Goal: Information Seeking & Learning: Learn about a topic

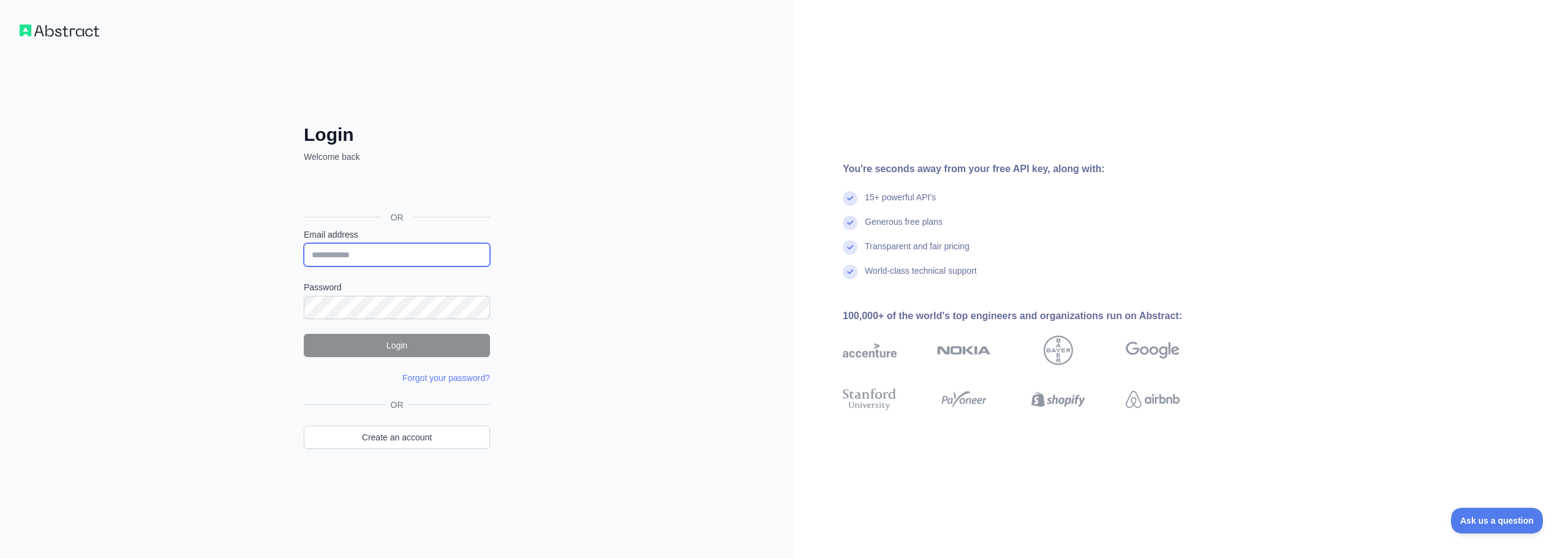
drag, startPoint x: 441, startPoint y: 257, endPoint x: 454, endPoint y: 261, distance: 13.6
click at [441, 257] on input "Email address" at bounding box center [396, 255] width 186 height 24
paste input "**********"
type input "**********"
click at [391, 346] on button "Login" at bounding box center [396, 346] width 186 height 24
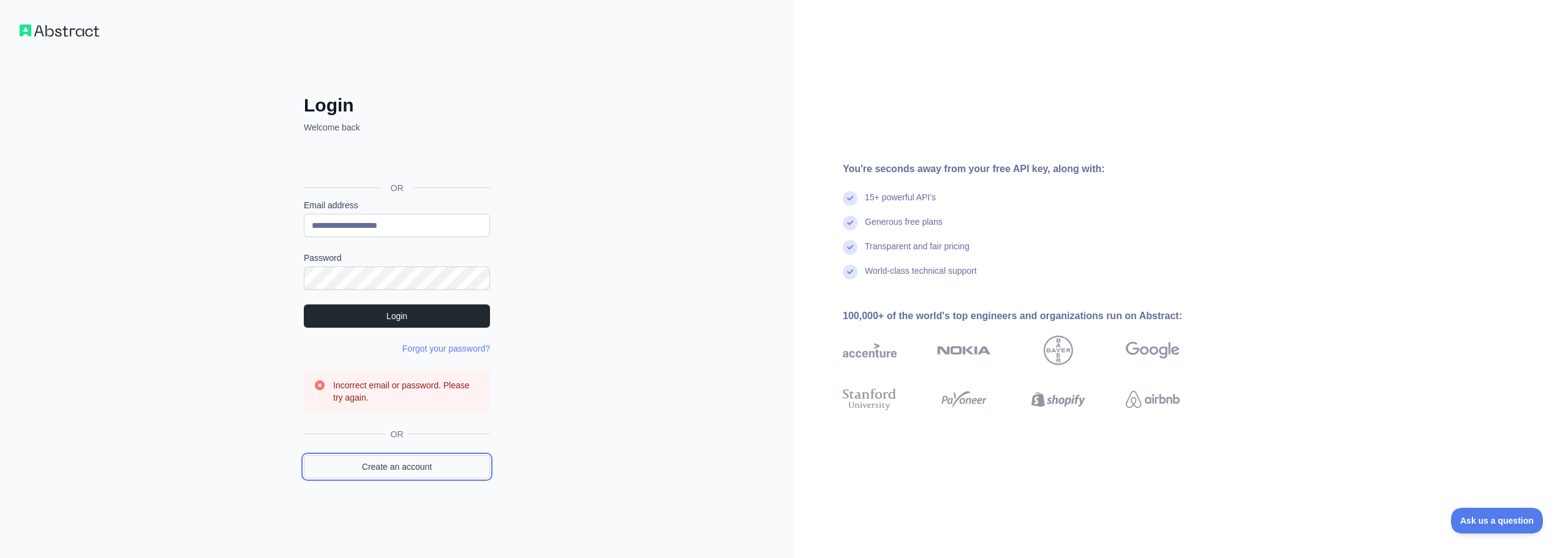
click at [383, 468] on link "Create an account" at bounding box center [396, 467] width 186 height 24
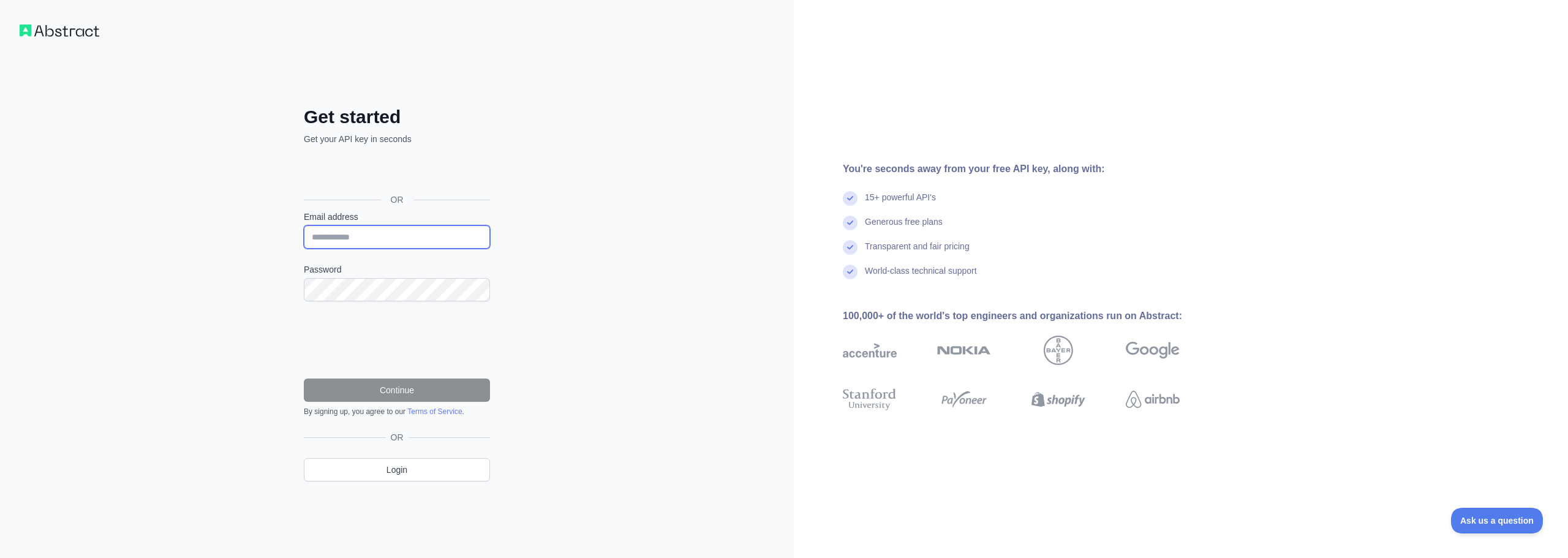
click at [379, 232] on input "Email address" at bounding box center [396, 238] width 186 height 24
paste input "**********"
type input "**********"
click at [403, 389] on button "Continue" at bounding box center [396, 390] width 186 height 24
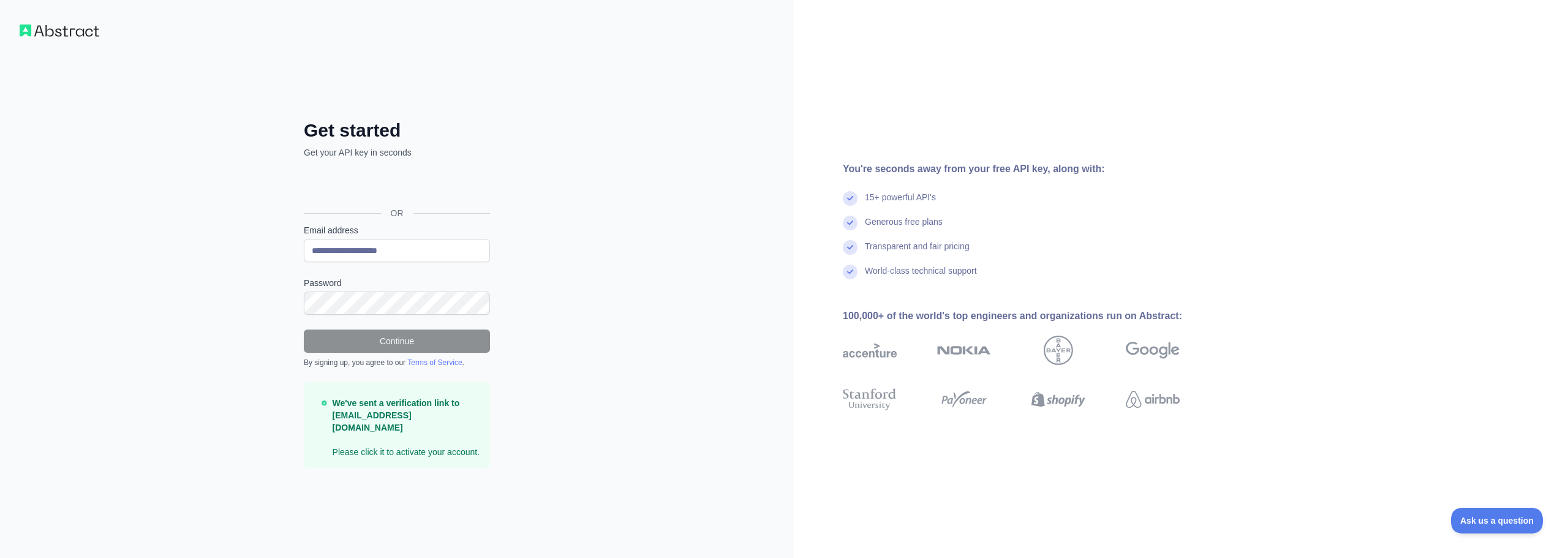
click at [571, 342] on div "**********" at bounding box center [396, 279] width 793 height 558
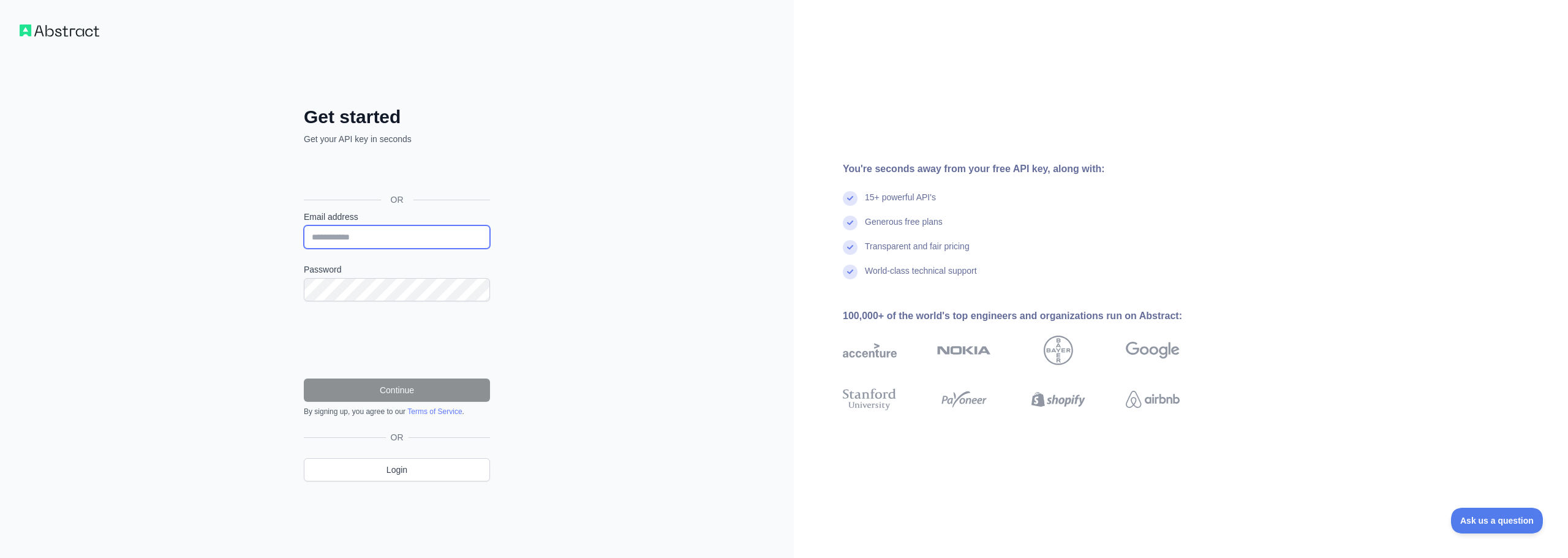
click at [381, 242] on input "Email address" at bounding box center [396, 238] width 186 height 24
type input "**********"
click at [304, 379] on button "Continue" at bounding box center [396, 390] width 186 height 24
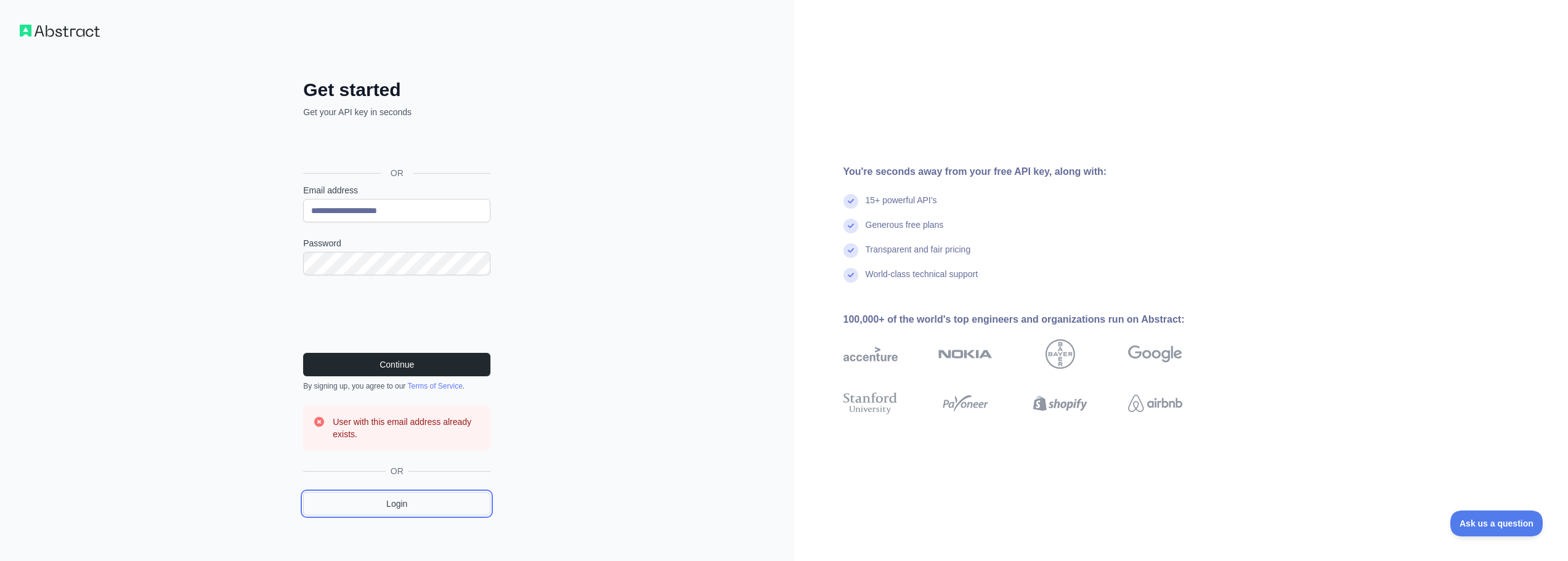
click at [389, 503] on link "Login" at bounding box center [396, 504] width 187 height 24
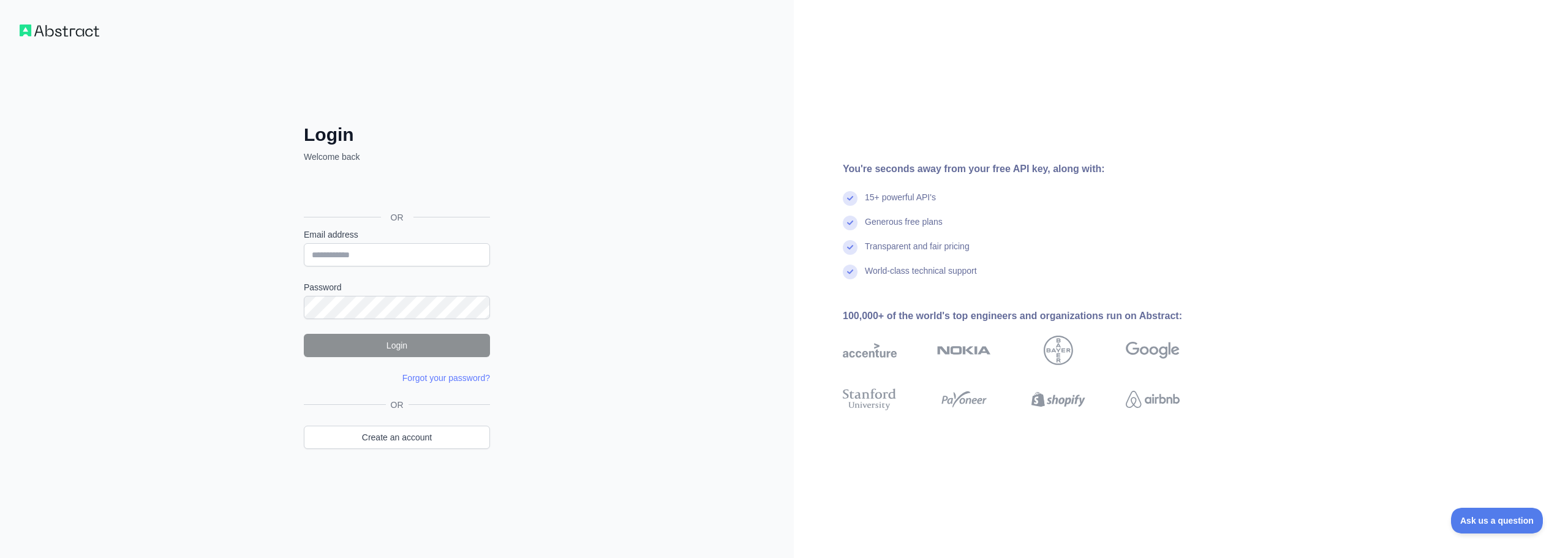
click at [340, 270] on form "Email address Password Login Forgot your password? Please try again We've sent …" at bounding box center [396, 306] width 186 height 156
click at [363, 253] on input "Email address" at bounding box center [396, 255] width 186 height 24
type input "**********"
click at [370, 350] on button "Login" at bounding box center [396, 346] width 186 height 24
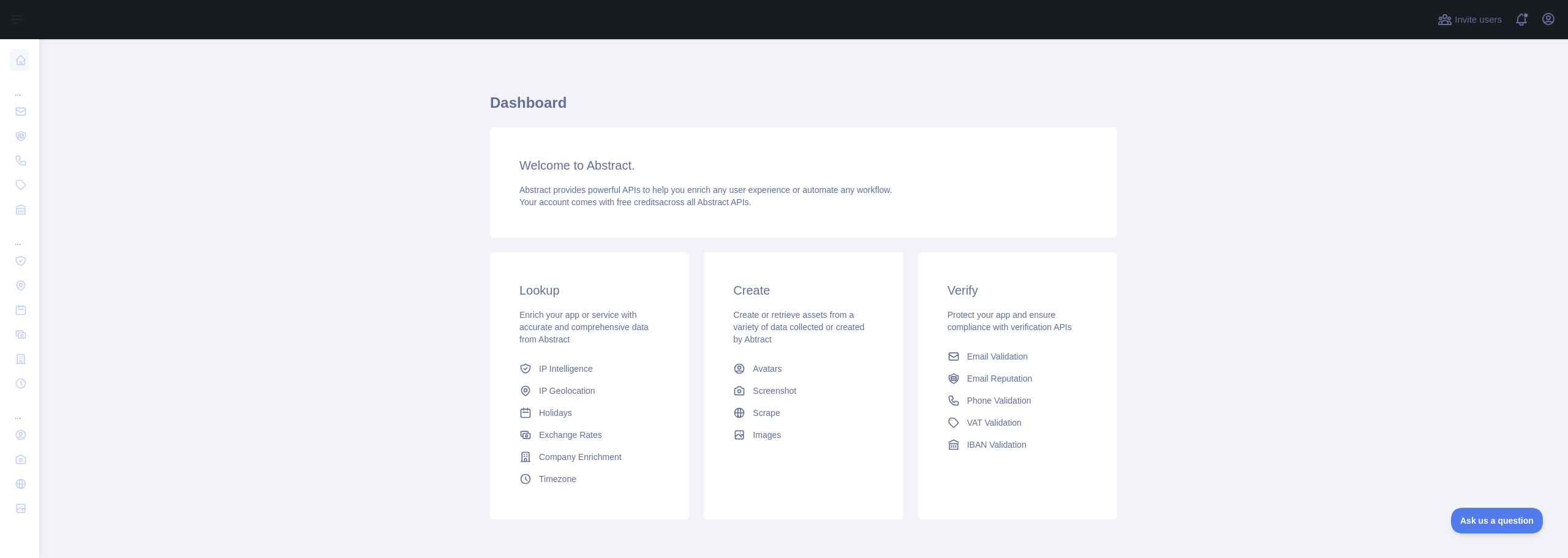
click at [384, 308] on main "Dashboard Welcome to Abstract. Abstract provides powerful APIs to help you enri…" at bounding box center [804, 299] width 1529 height 519
click at [1551, 13] on icon "button" at bounding box center [1548, 19] width 15 height 15
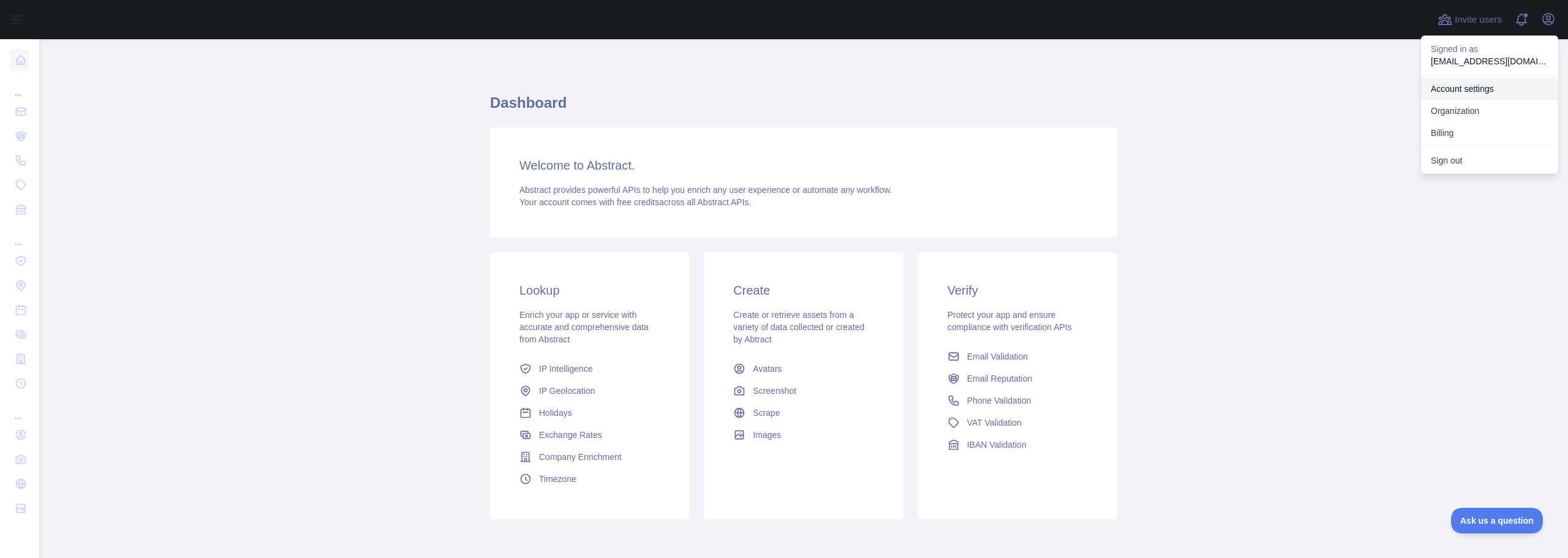
click at [1460, 86] on link "Account settings" at bounding box center [1489, 89] width 137 height 22
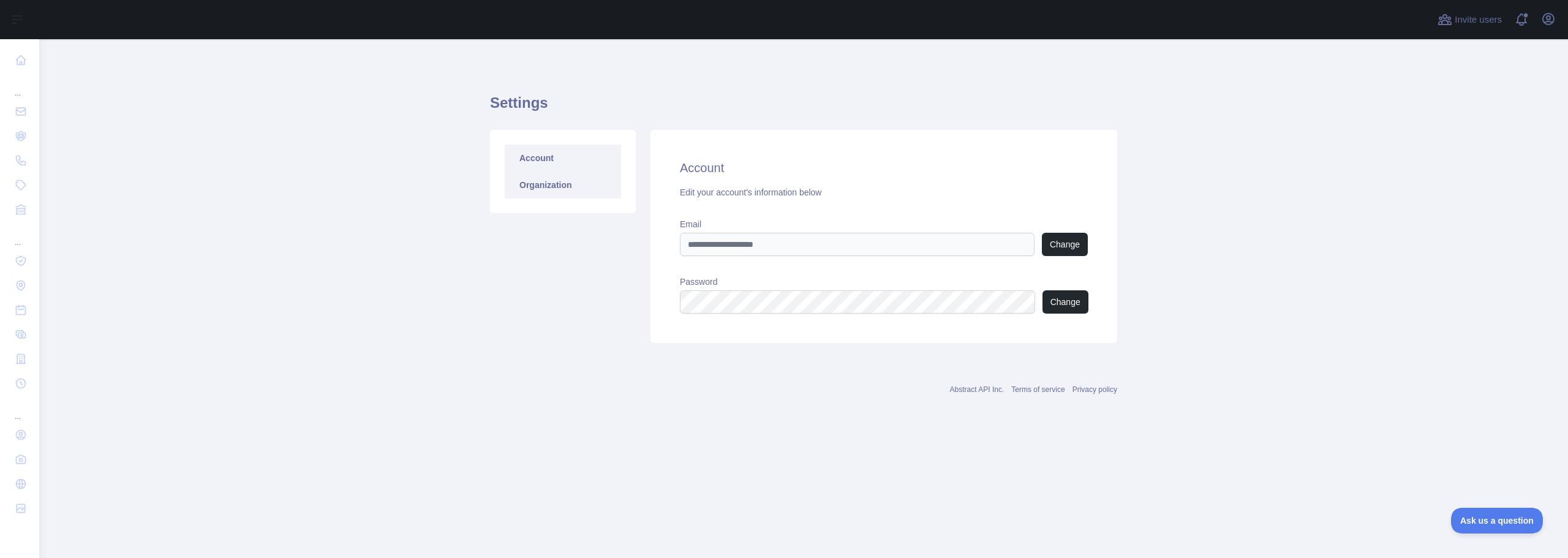
click at [547, 190] on link "Organization" at bounding box center [563, 185] width 116 height 27
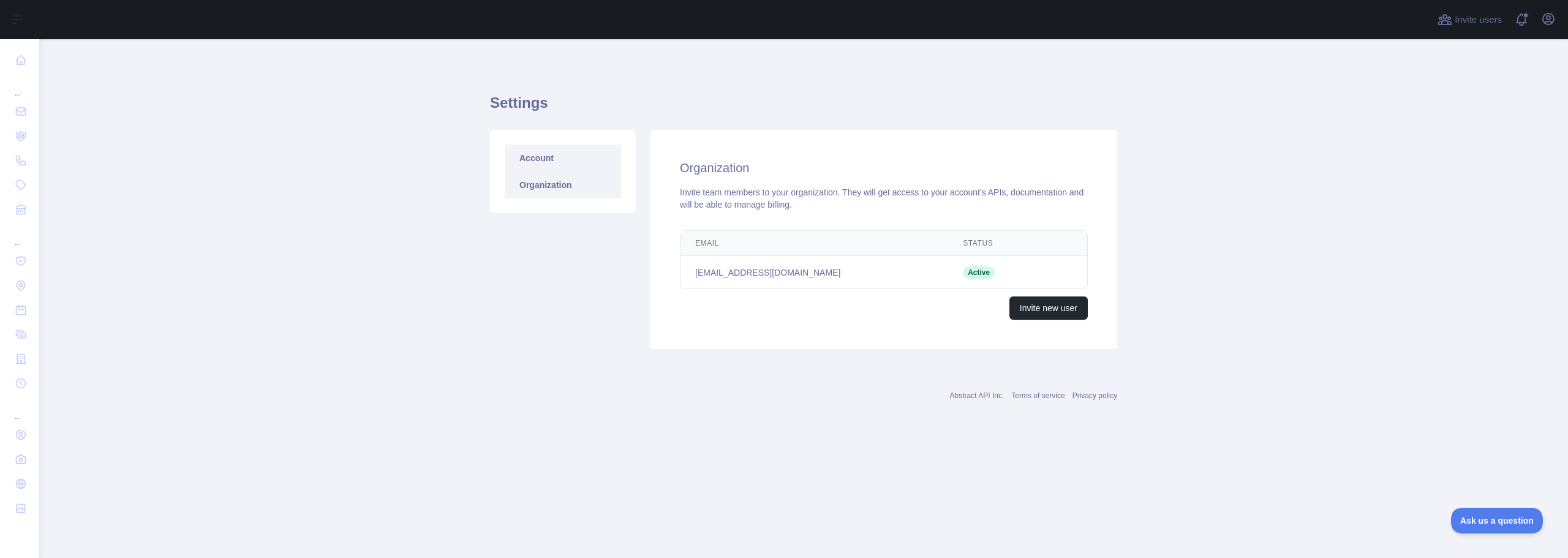
click at [532, 160] on link "Account" at bounding box center [563, 158] width 116 height 27
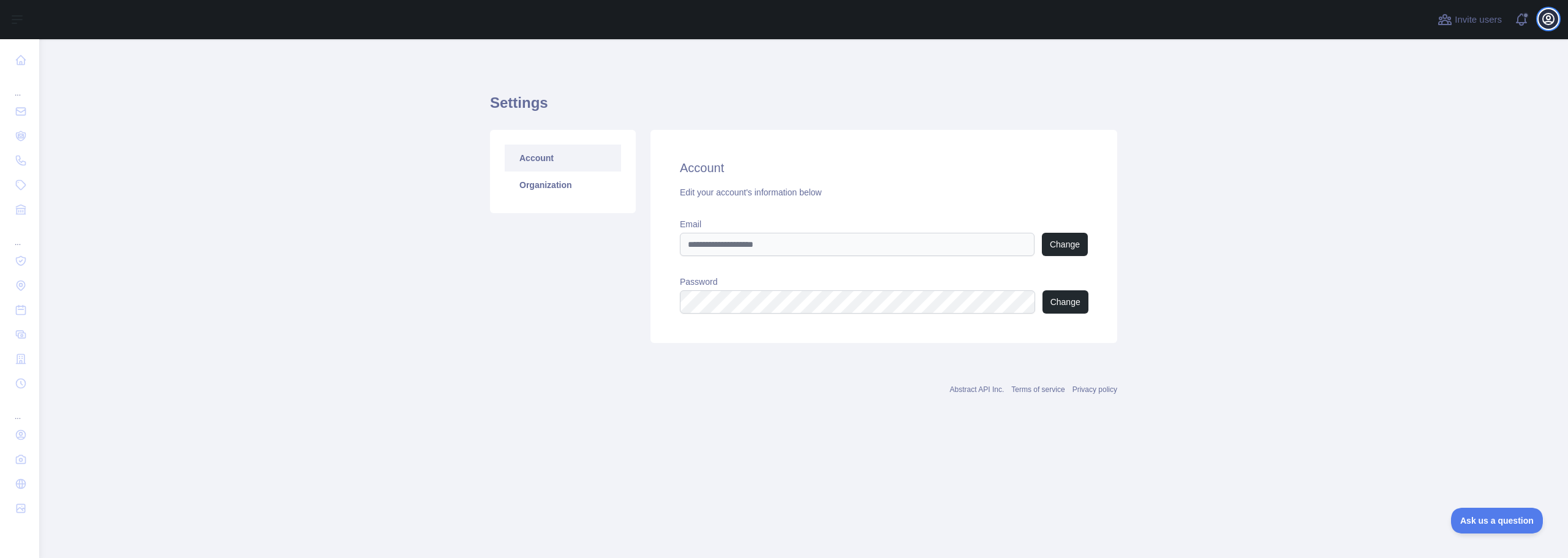
click at [1548, 17] on icon "button" at bounding box center [1548, 19] width 11 height 11
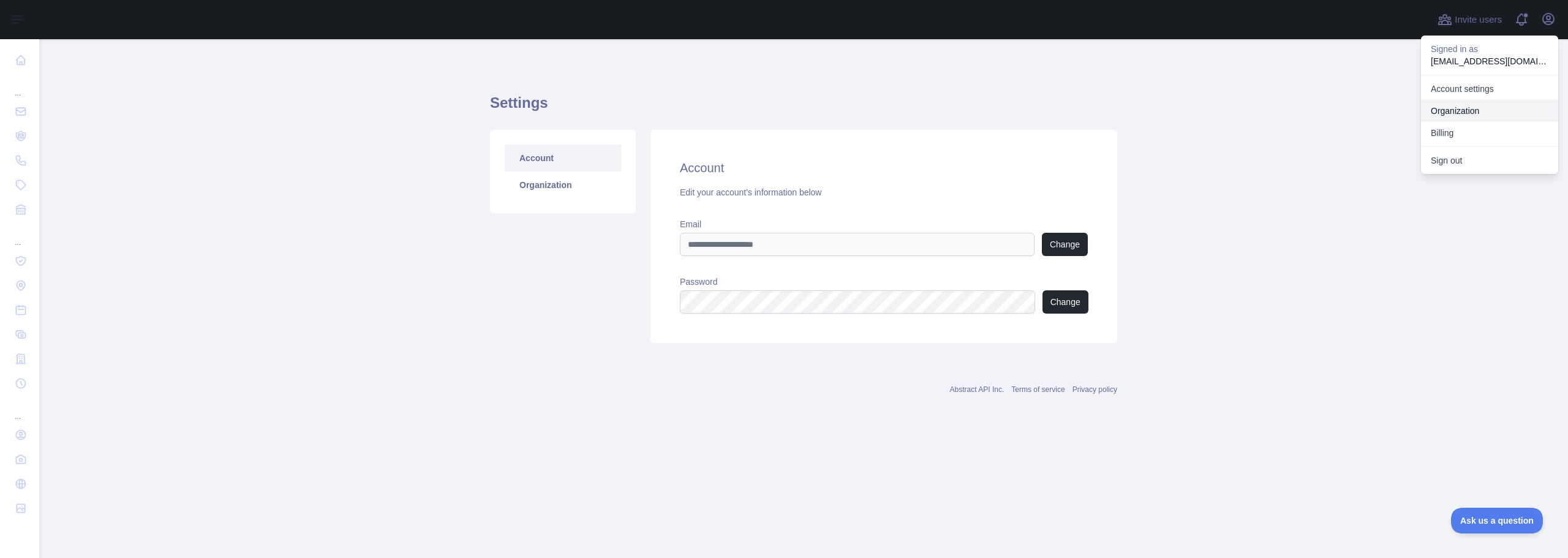
click at [1447, 110] on link "Organization" at bounding box center [1489, 111] width 137 height 22
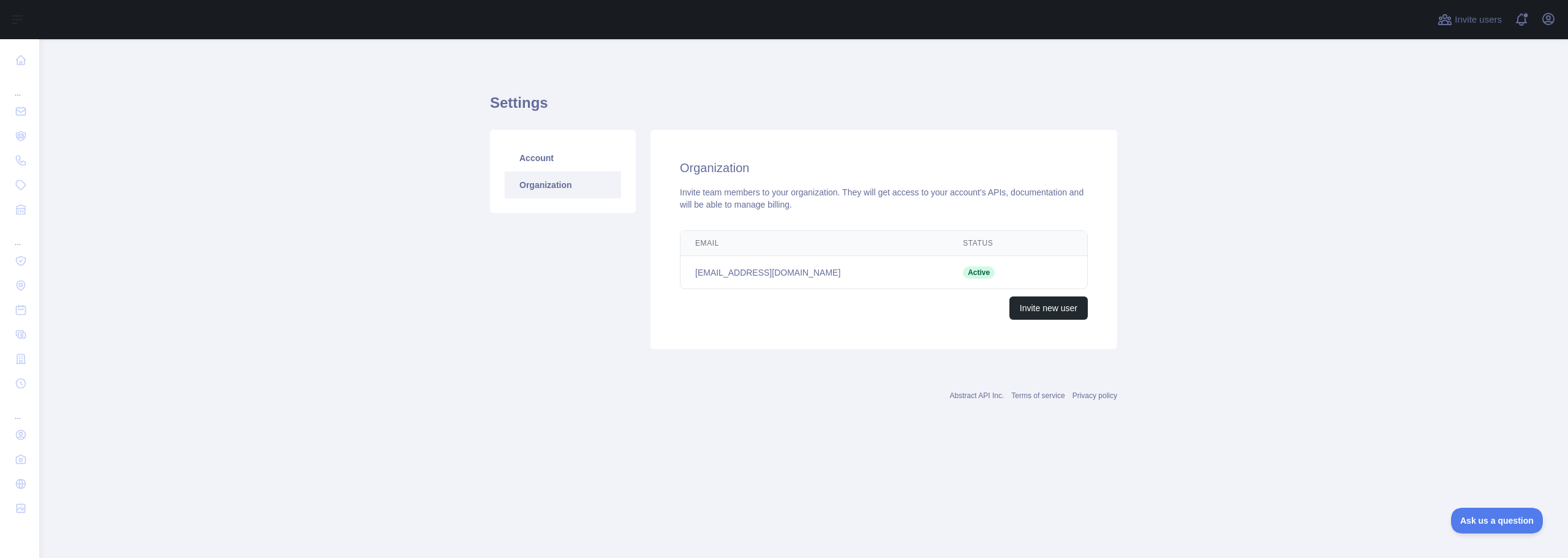
click at [294, 148] on main "Settings Account Organization Organization Invite team members to your organiza…" at bounding box center [804, 299] width 1529 height 519
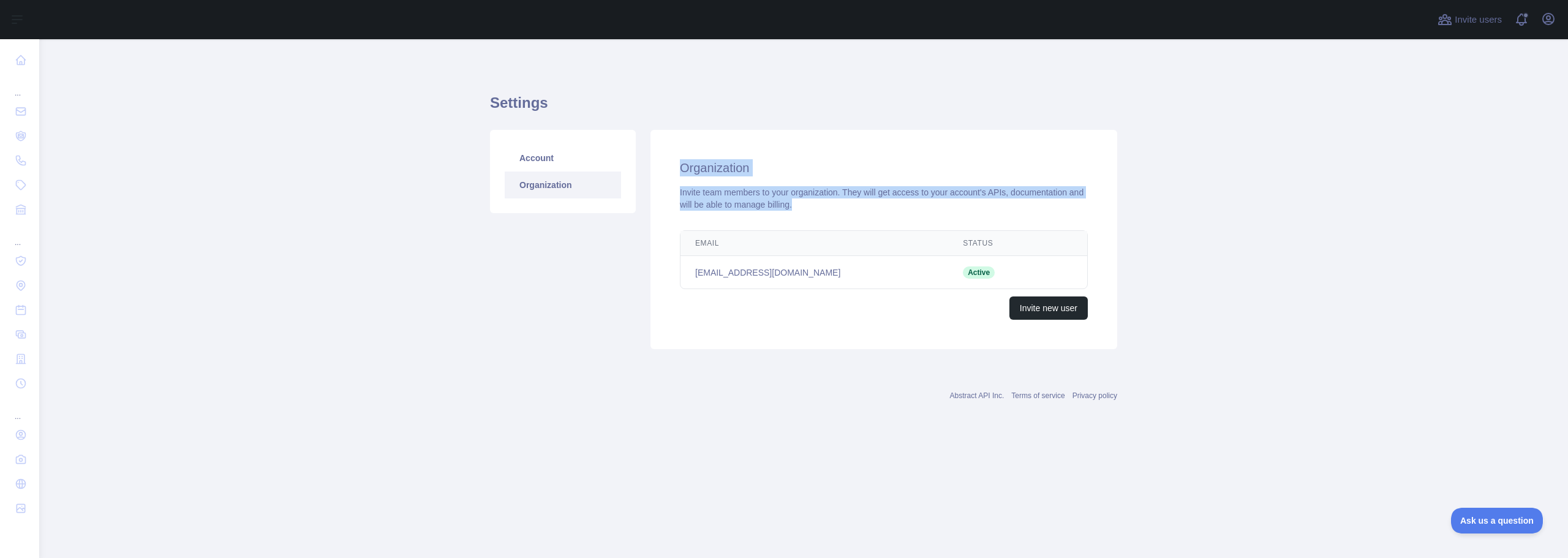
drag, startPoint x: 678, startPoint y: 168, endPoint x: 800, endPoint y: 206, distance: 127.8
click at [800, 206] on div "Organization Invite team members to your organization. They will get access to …" at bounding box center [883, 239] width 466 height 220
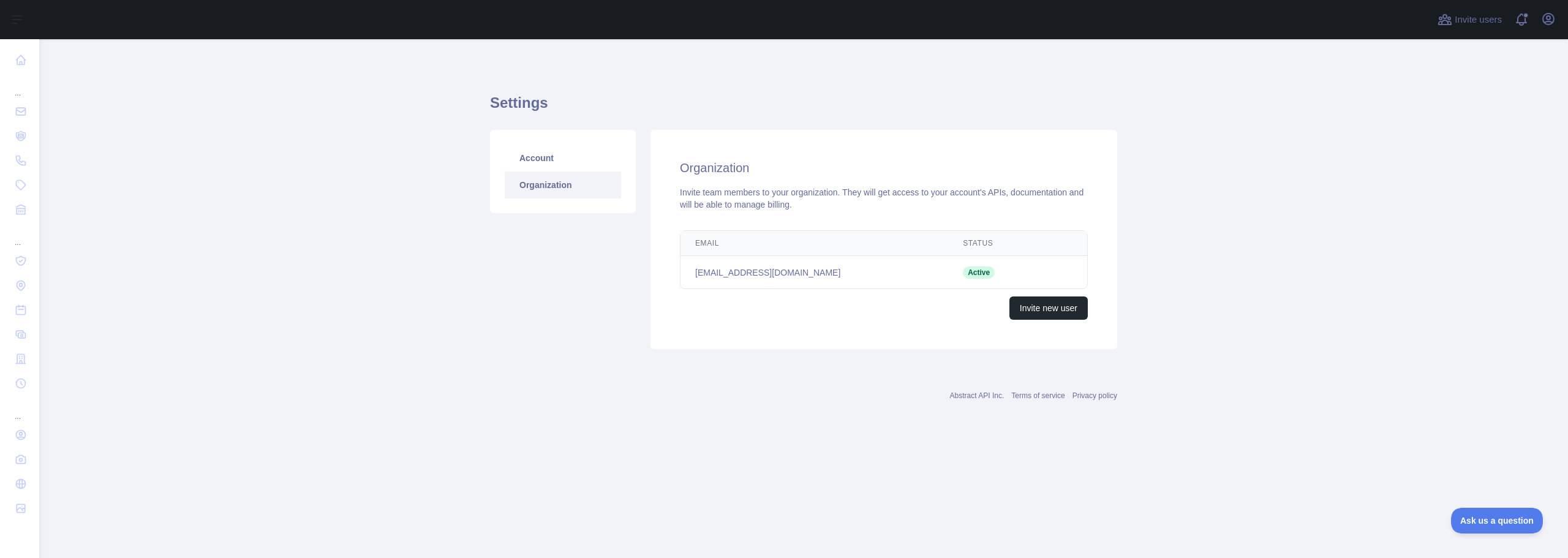
click at [800, 102] on h1 "Settings" at bounding box center [803, 107] width 627 height 29
click at [527, 107] on h1 "Settings" at bounding box center [803, 107] width 627 height 29
click at [388, 112] on main "Settings Account Organization Organization Invite team members to your organiza…" at bounding box center [804, 299] width 1529 height 519
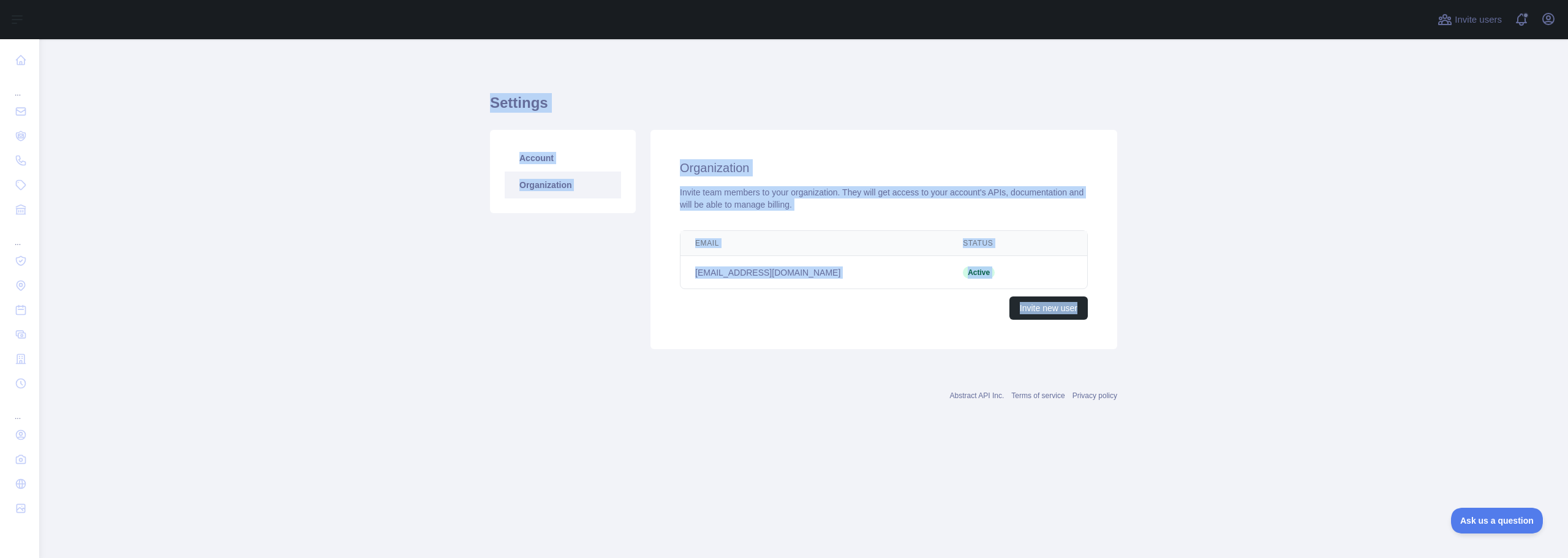
drag, startPoint x: 488, startPoint y: 101, endPoint x: 1219, endPoint y: 342, distance: 769.7
click at [1219, 342] on main "Settings Account Organization Organization Invite team members to your organiza…" at bounding box center [804, 299] width 1529 height 519
click at [878, 82] on div "Settings Account Organization Organization Invite team members to your organiza…" at bounding box center [803, 217] width 627 height 297
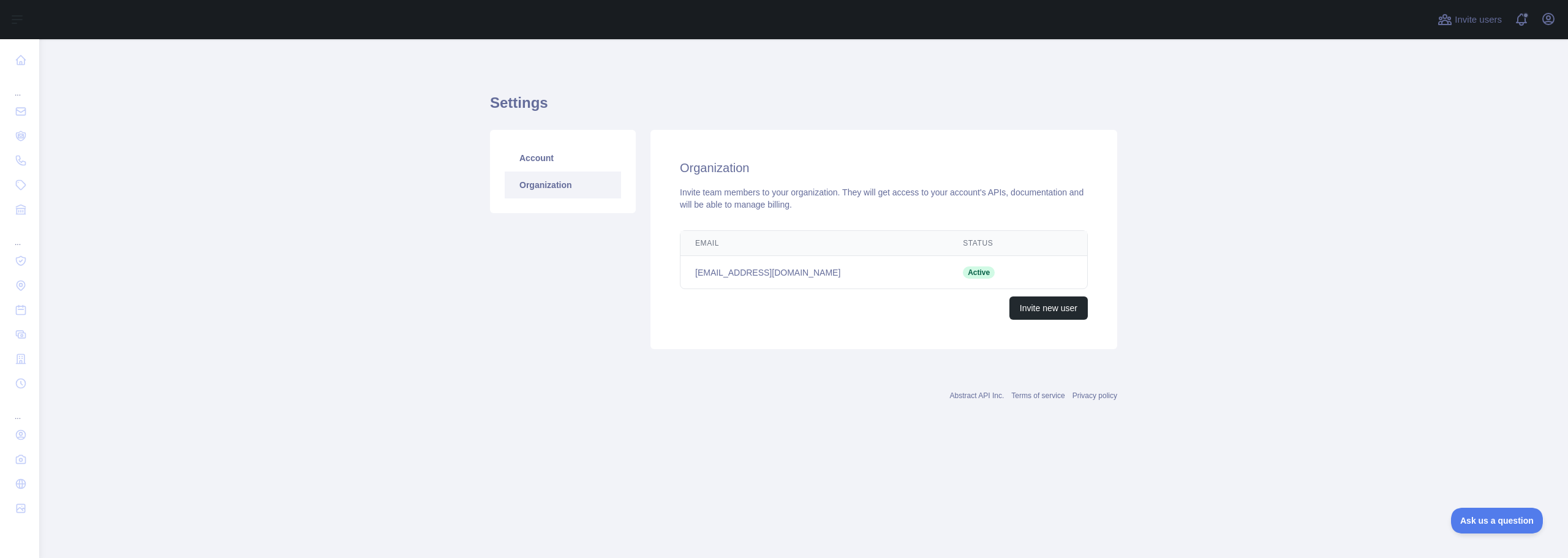
drag, startPoint x: 880, startPoint y: 1, endPoint x: 251, endPoint y: 202, distance: 660.3
click at [248, 204] on main "Settings Account Organization Organization Invite team members to your organiza…" at bounding box center [804, 299] width 1529 height 519
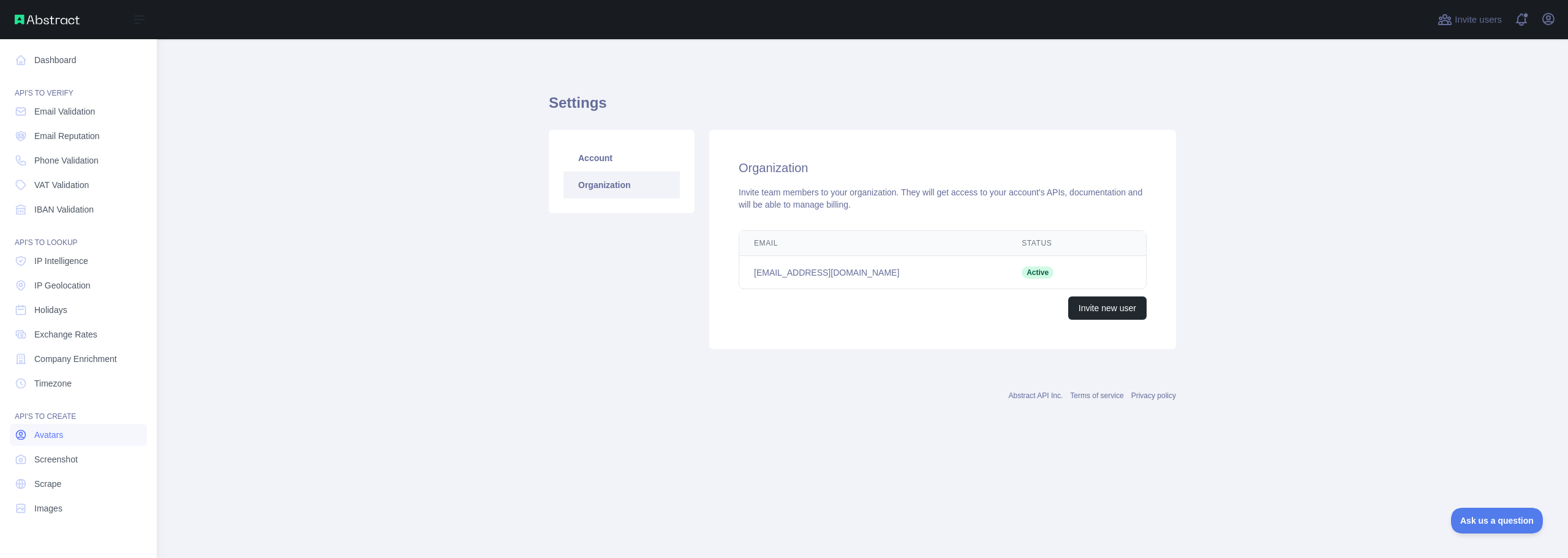
click at [51, 434] on span "Avatars" at bounding box center [49, 435] width 29 height 13
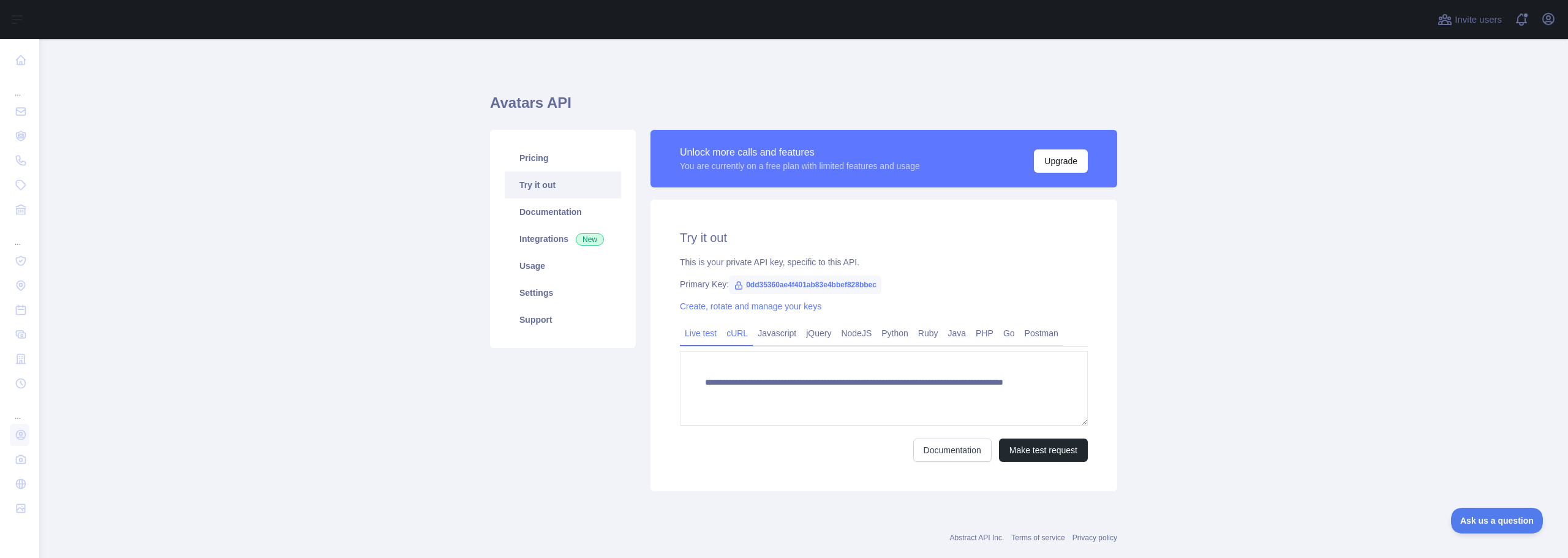
click at [738, 334] on link "cURL" at bounding box center [737, 333] width 31 height 20
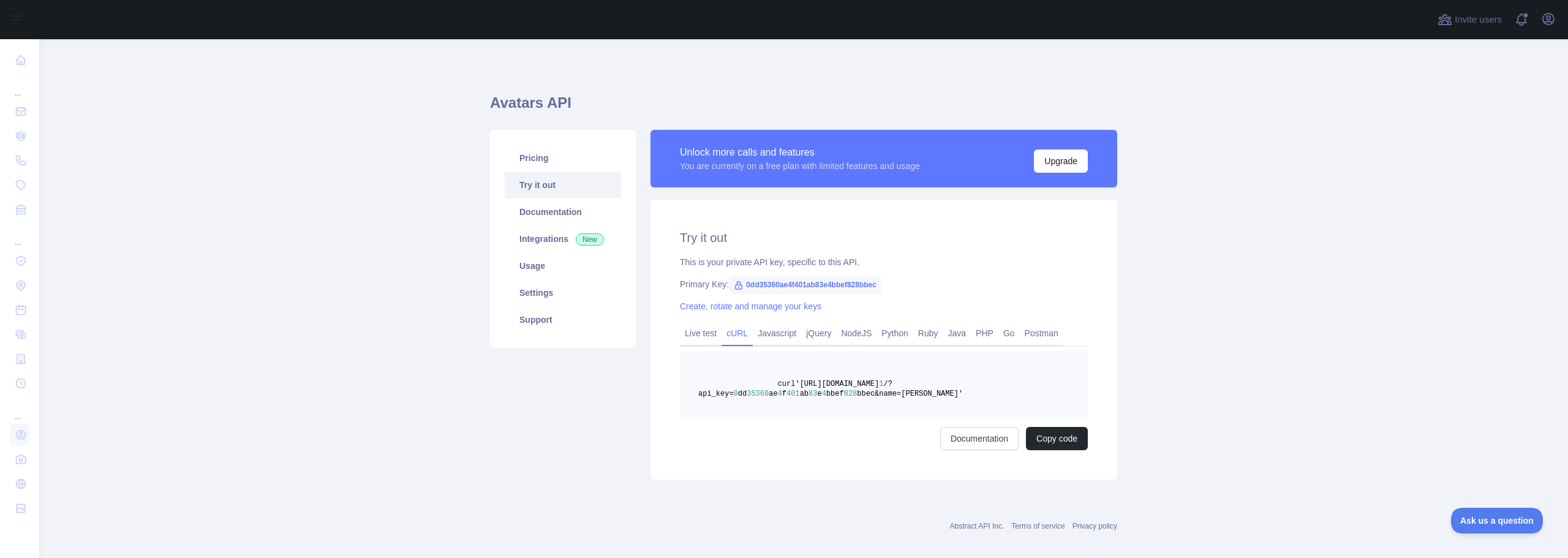
click at [756, 284] on span "0dd35360ae4f401ab83e4bbef828bbec" at bounding box center [805, 284] width 153 height 18
click at [788, 284] on span "0dd35360ae4f401ab83e4bbef828bbec" at bounding box center [805, 284] width 153 height 18
copy span "0dd35360ae4f401ab83e4bbef828bbec"
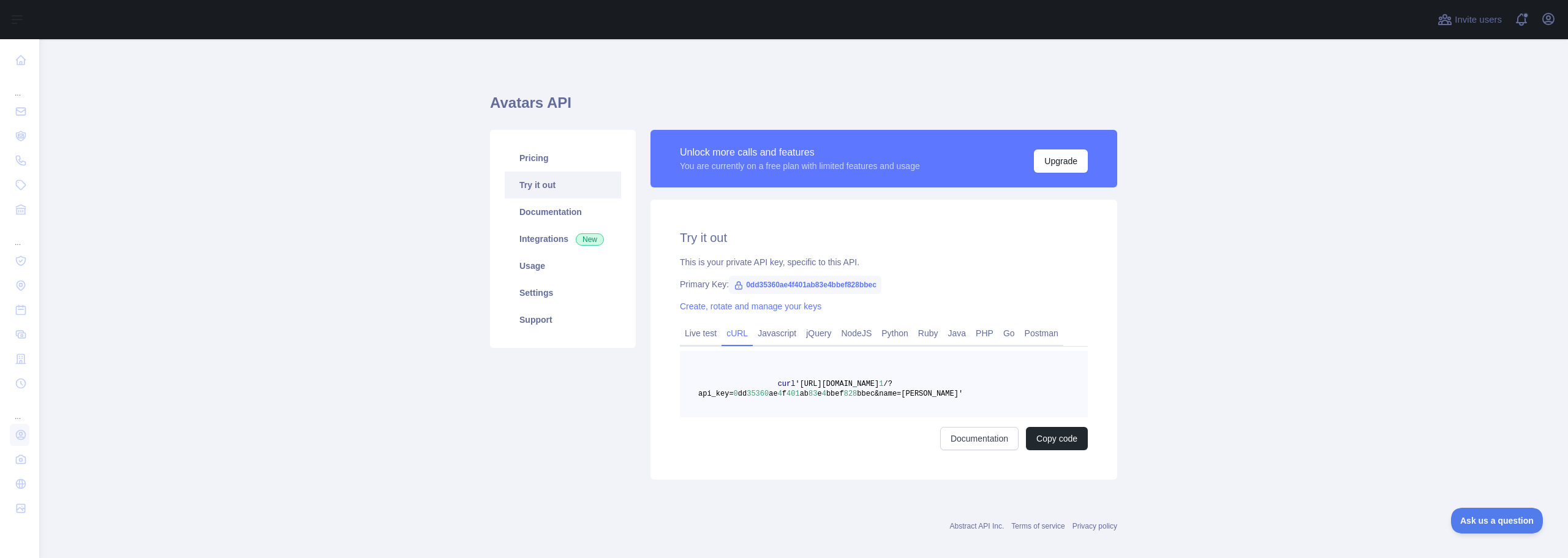
click at [465, 175] on main "Avatars API Pricing Try it out Documentation Integrations New Usage Settings Su…" at bounding box center [804, 299] width 1529 height 519
click at [543, 211] on link "Documentation" at bounding box center [563, 212] width 116 height 27
click at [549, 239] on link "Integrations New" at bounding box center [563, 239] width 116 height 27
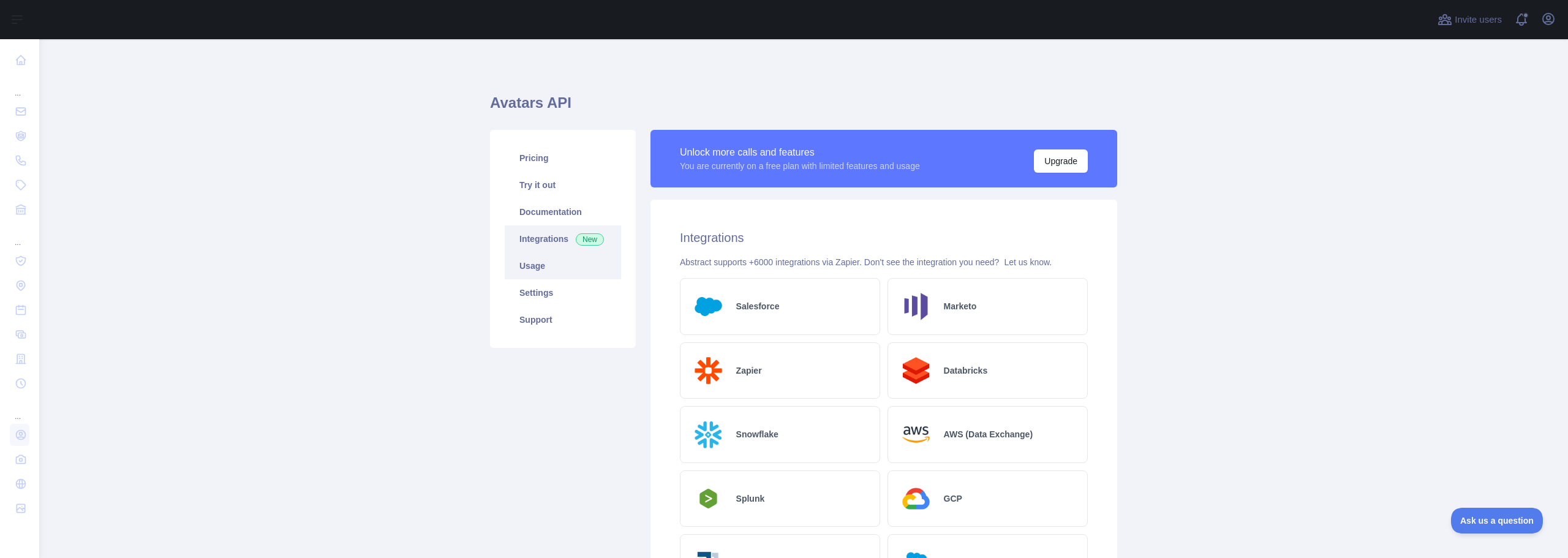
click at [519, 264] on link "Usage" at bounding box center [563, 266] width 116 height 27
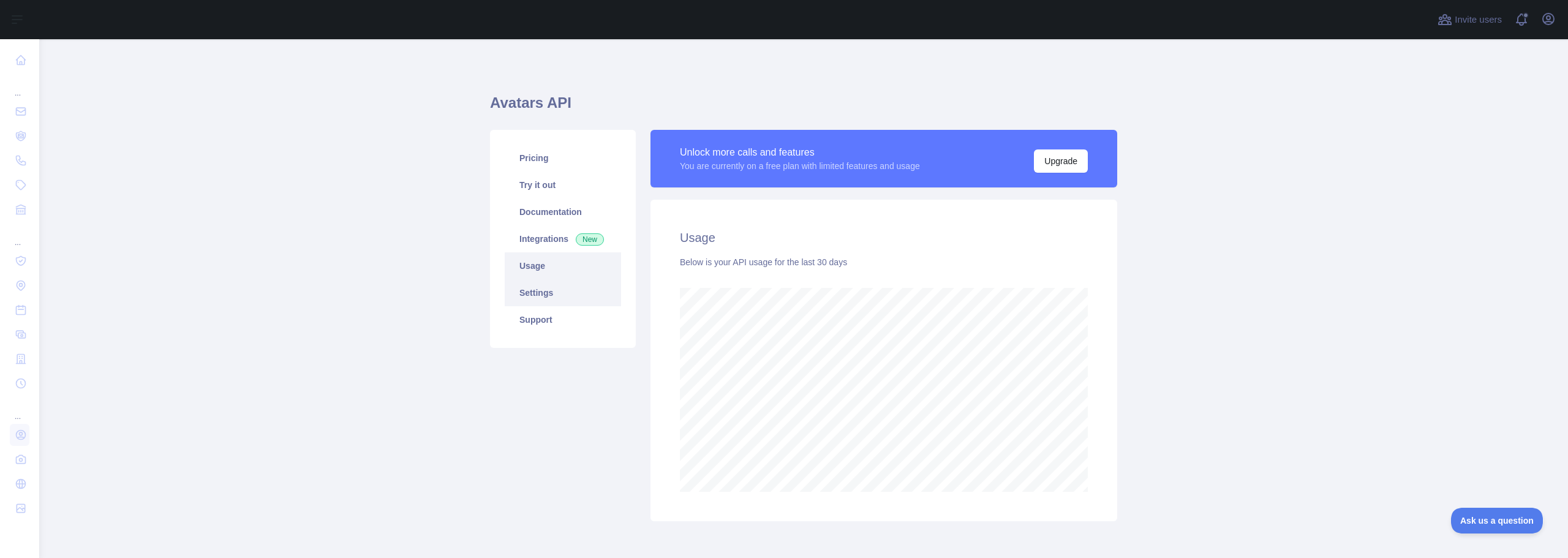
scroll to position [519, 1519]
click at [528, 297] on link "Settings" at bounding box center [563, 293] width 116 height 27
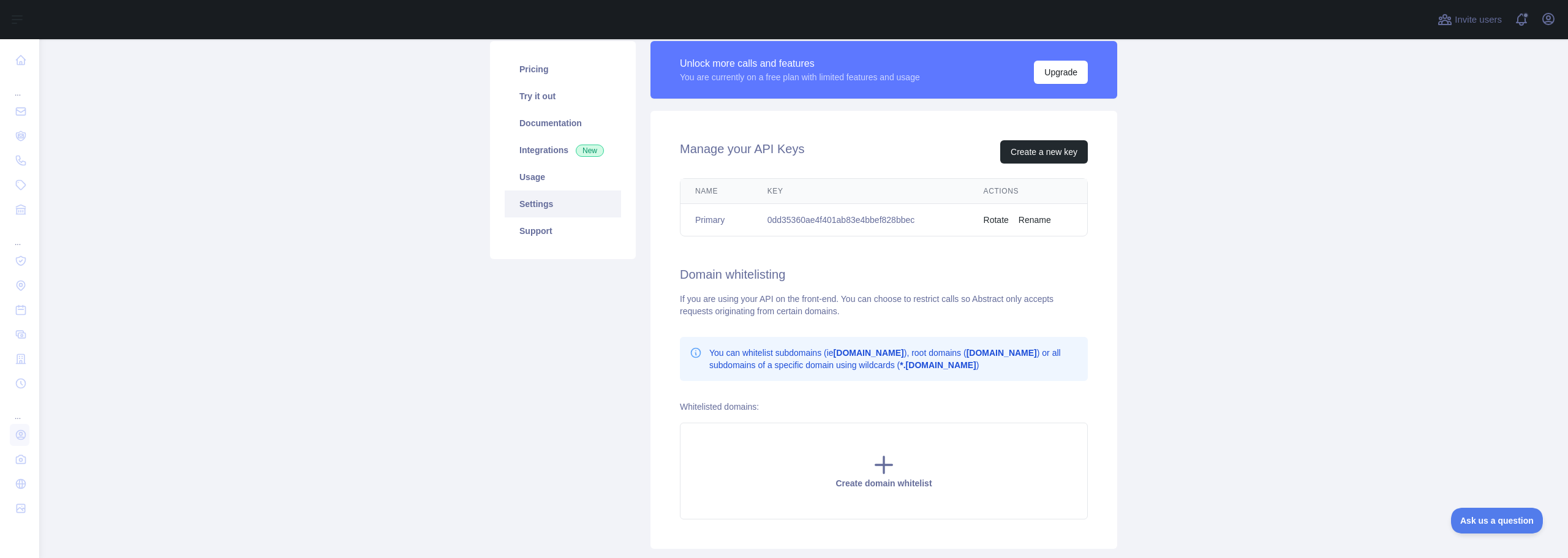
scroll to position [170, 0]
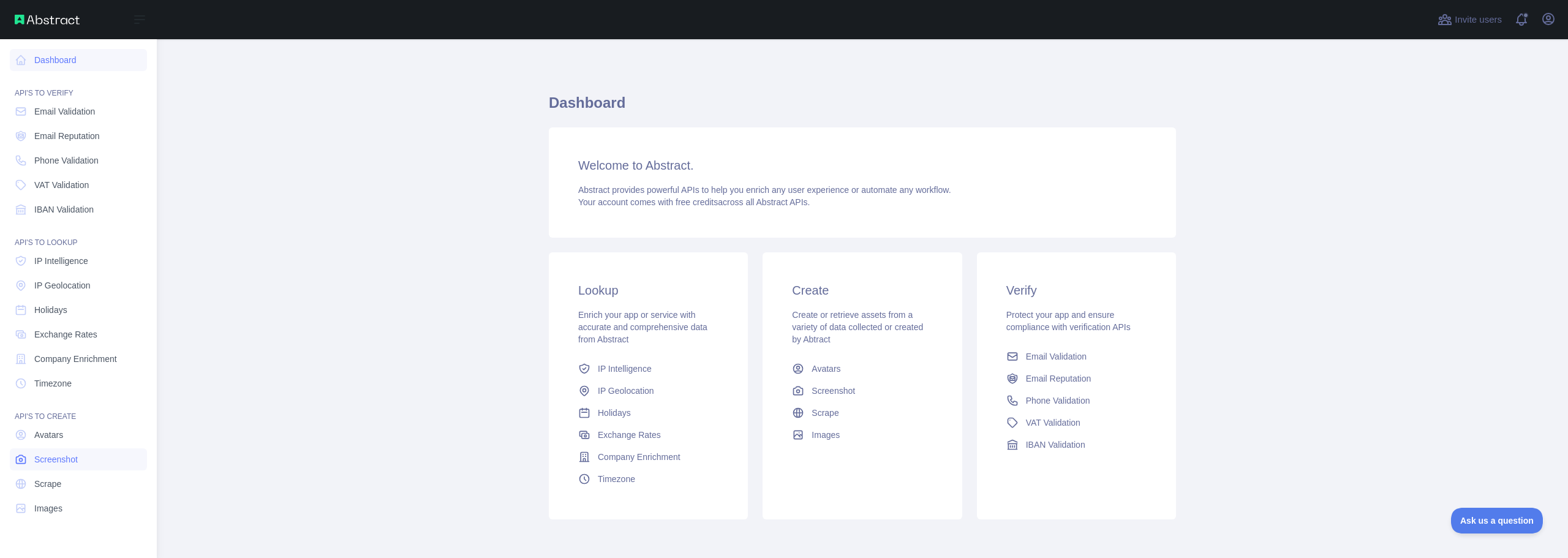
click at [59, 460] on span "Screenshot" at bounding box center [56, 460] width 43 height 13
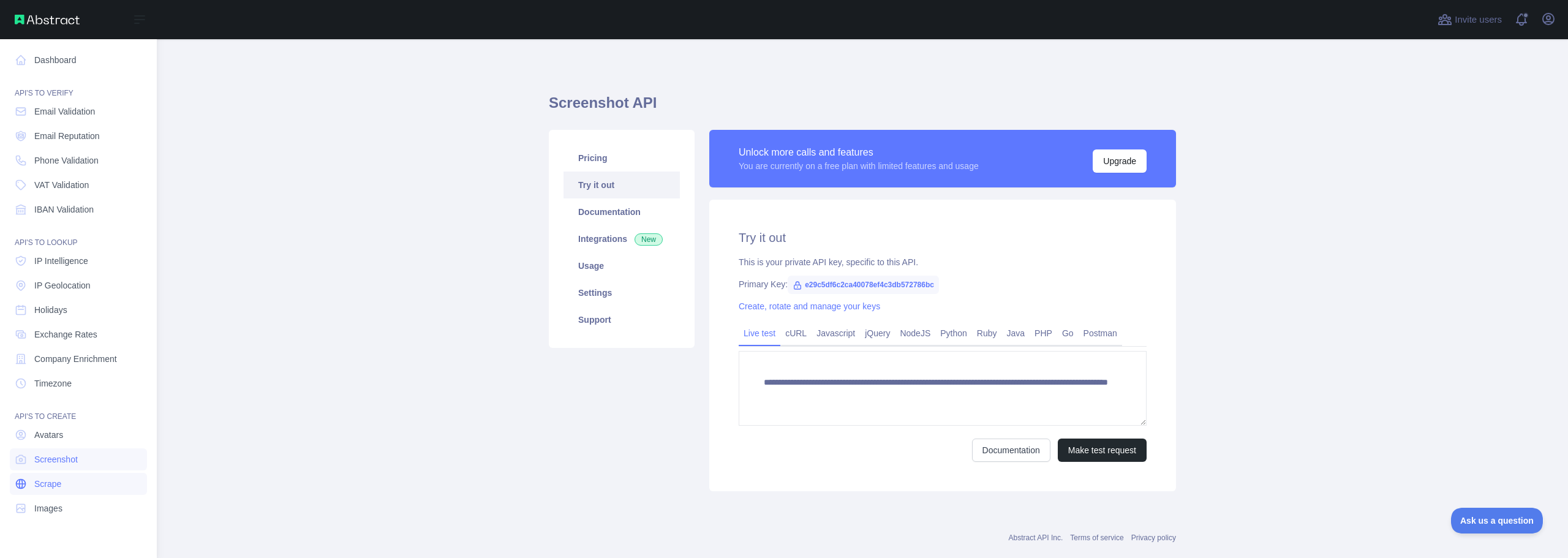
click at [43, 486] on span "Scrape" at bounding box center [48, 484] width 27 height 13
click at [42, 509] on span "Images" at bounding box center [49, 509] width 28 height 13
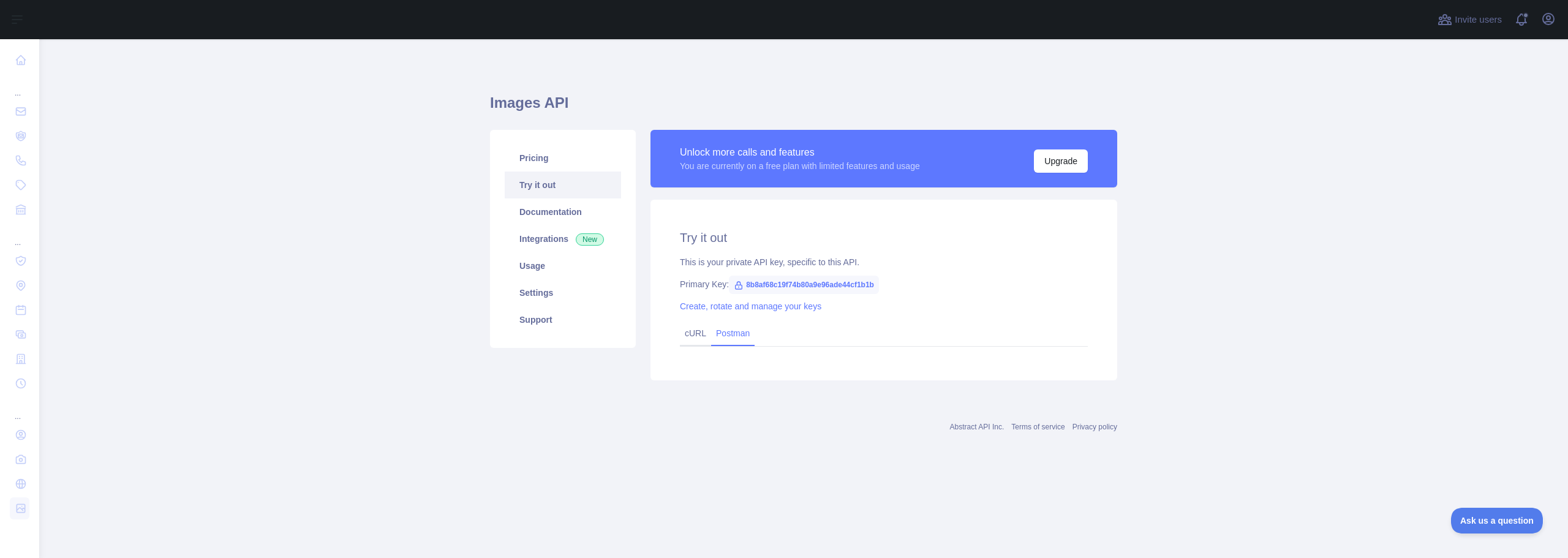
click at [720, 334] on link "Postman" at bounding box center [732, 333] width 43 height 20
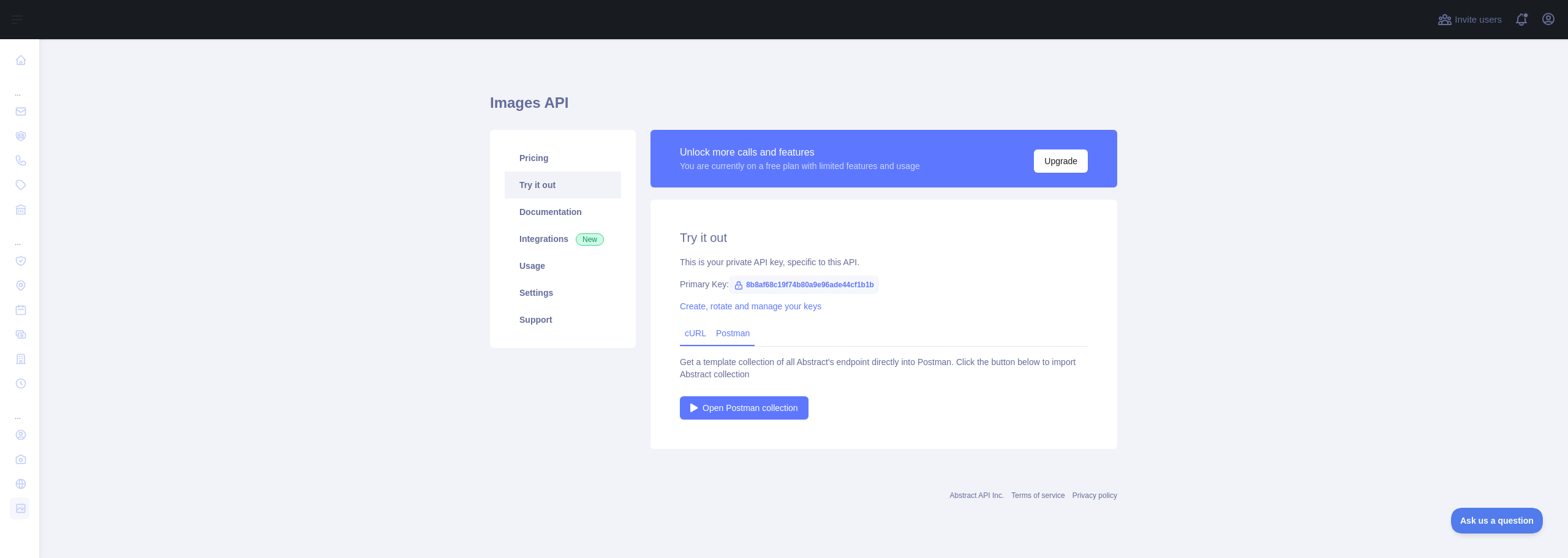
click at [700, 334] on link "cURL" at bounding box center [695, 333] width 21 height 9
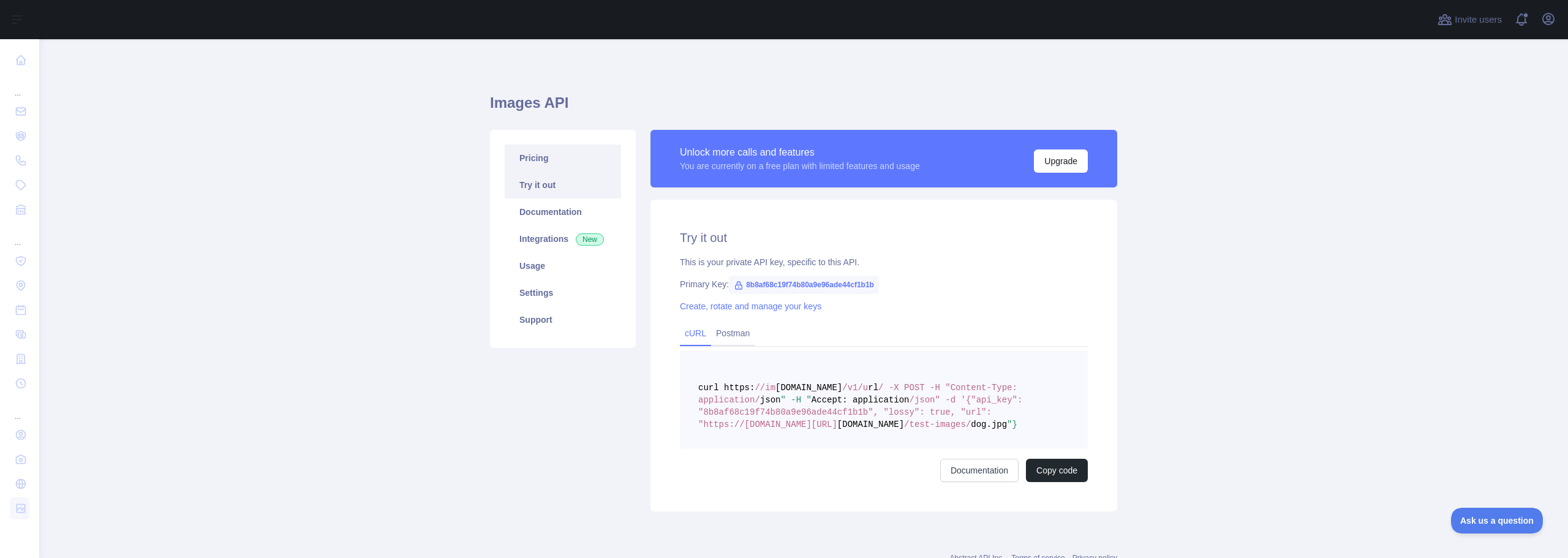
click at [532, 159] on link "Pricing" at bounding box center [563, 158] width 116 height 27
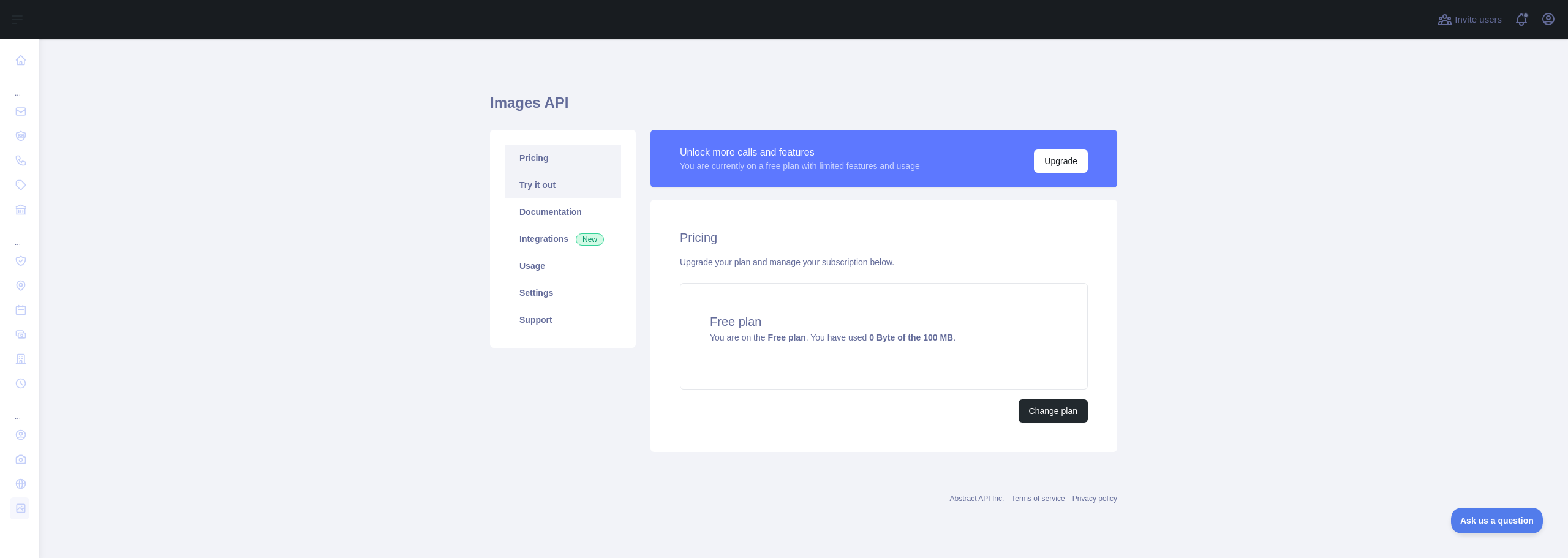
click at [534, 181] on link "Try it out" at bounding box center [563, 185] width 116 height 27
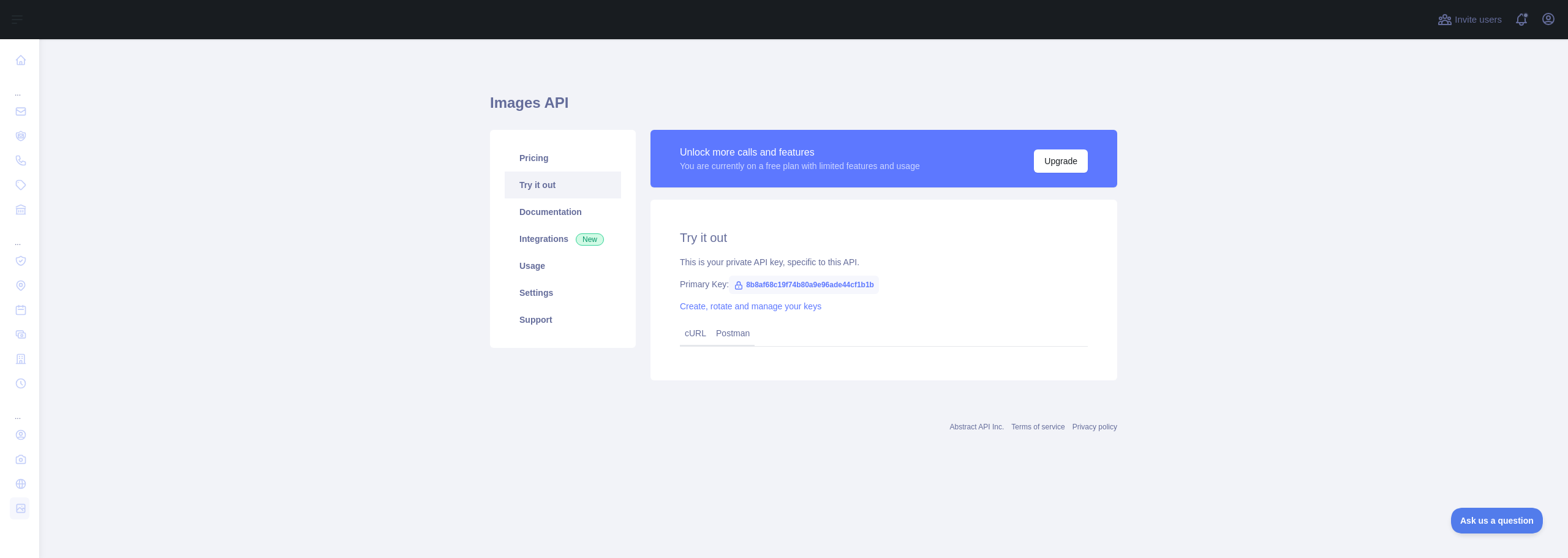
click at [736, 285] on icon at bounding box center [738, 285] width 7 height 7
click at [793, 284] on span "8b8af68c19f74b80a9e96ade44cf1b1b" at bounding box center [804, 284] width 150 height 18
click at [793, 284] on span "8b8af68c19f74b80a9e96ade44cf1b1b" at bounding box center [804, 284] width 150 height 18
copy span "8b8af68c19f74b80a9e96ade44cf1b1b"
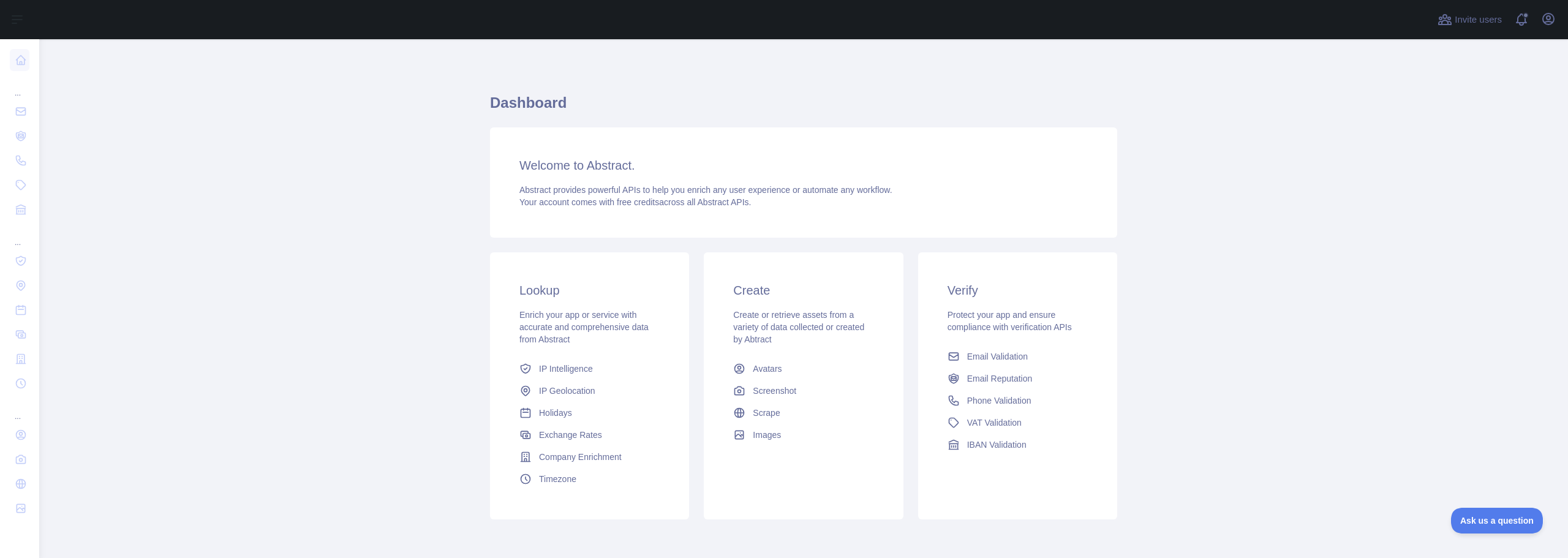
drag, startPoint x: 512, startPoint y: 184, endPoint x: 754, endPoint y: 206, distance: 243.0
click at [754, 206] on div "Welcome to Abstract. Abstract provides powerful APIs to help you enrich any use…" at bounding box center [803, 183] width 627 height 110
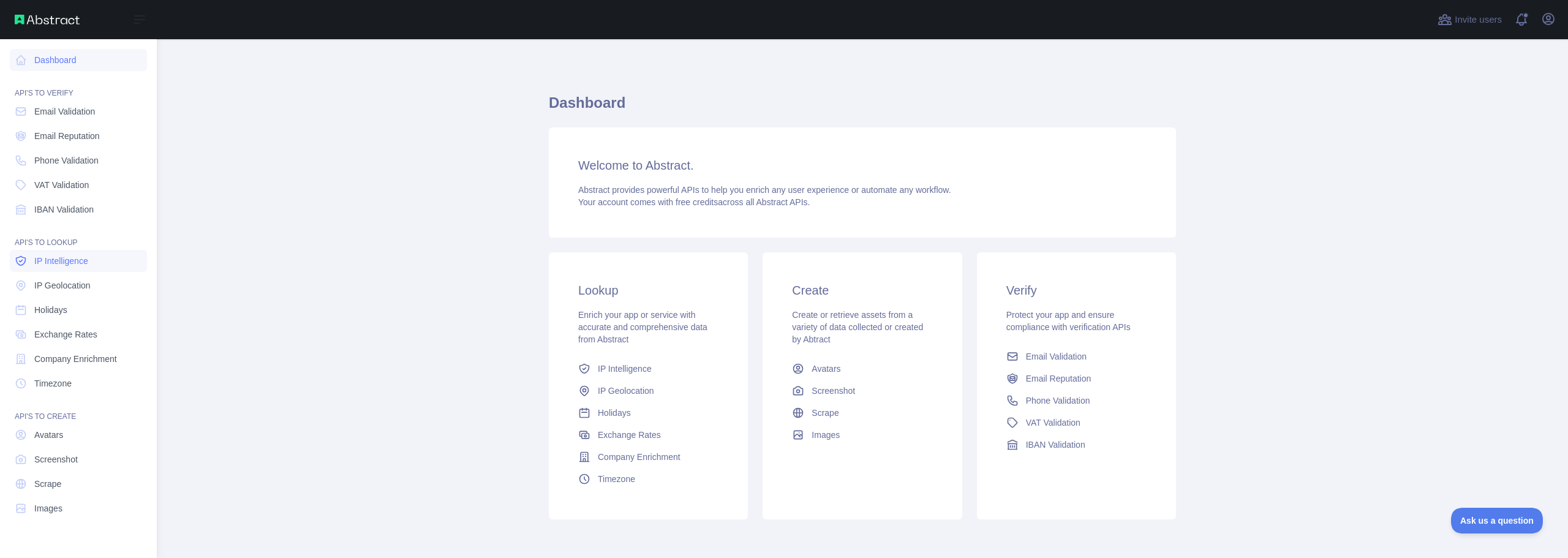
click at [60, 260] on span "IP Intelligence" at bounding box center [61, 261] width 54 height 13
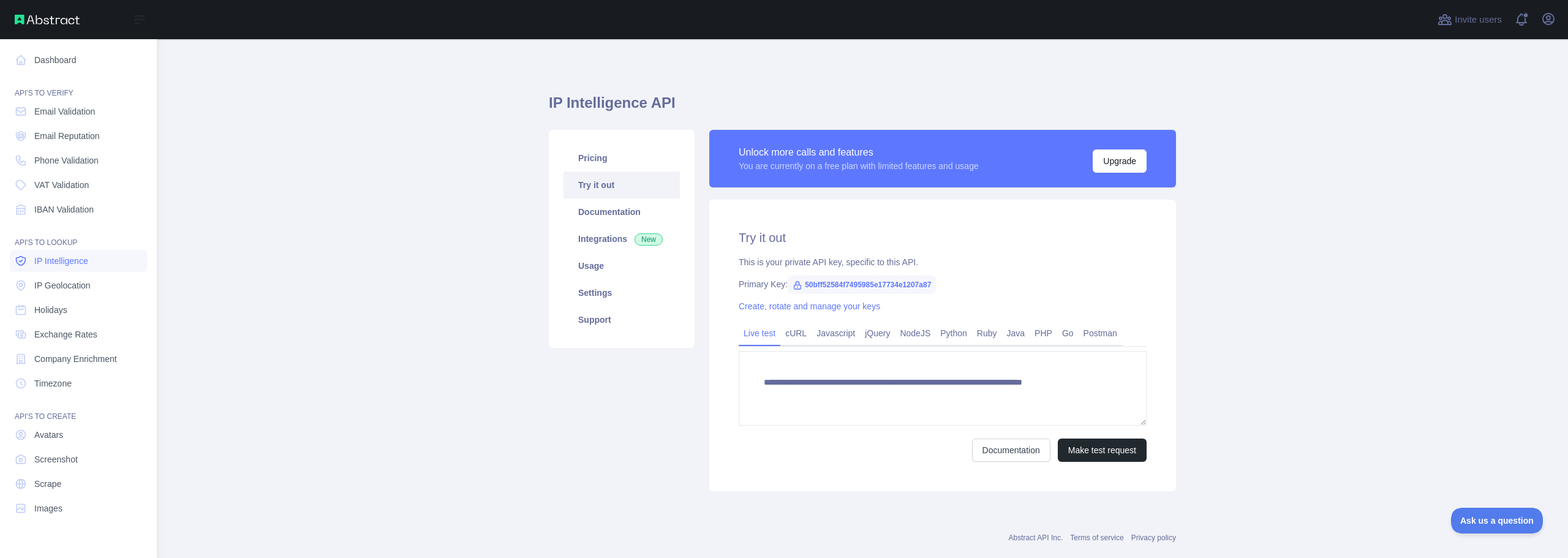
type textarea "**********"
click at [79, 282] on span "IP Geolocation" at bounding box center [63, 286] width 57 height 13
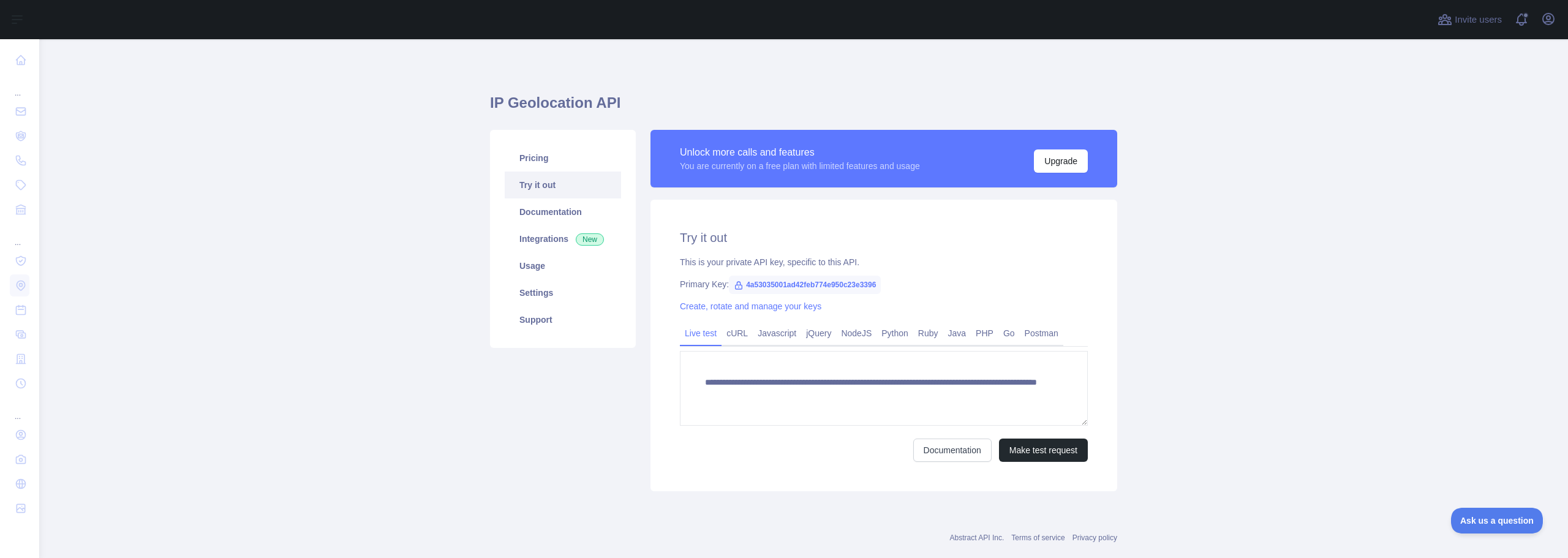
click at [757, 284] on span "4a53035001ad42feb774e950c23e3396" at bounding box center [804, 284] width 152 height 18
copy span "4a53035001ad42feb774e950c23e3396"
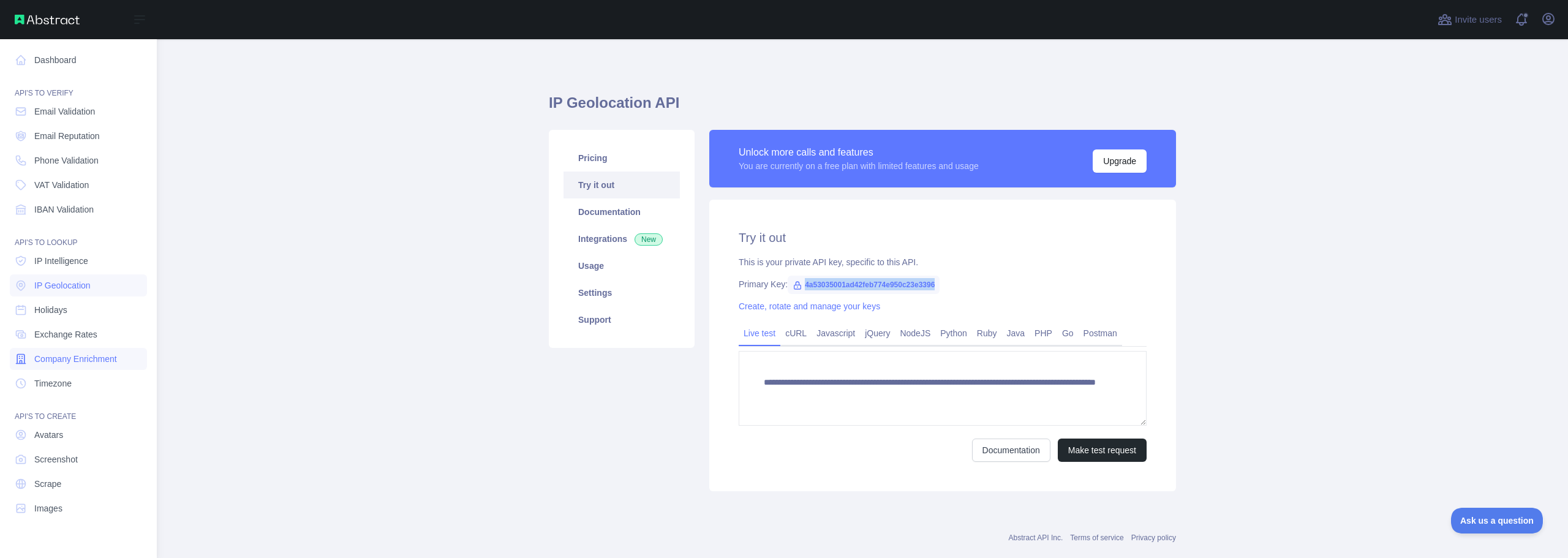
click at [53, 359] on span "Company Enrichment" at bounding box center [75, 360] width 83 height 13
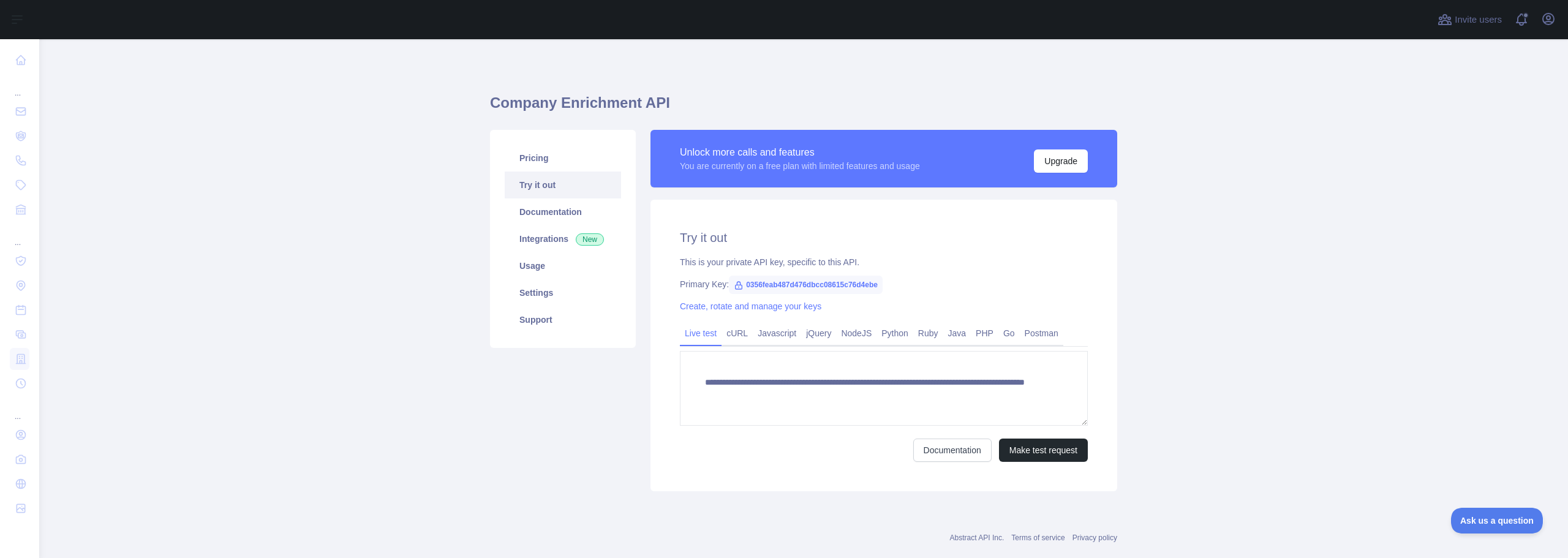
click at [801, 277] on span "0356feab487d476dbcc08615c76d4ebe" at bounding box center [805, 284] width 153 height 18
copy span "0356feab487d476dbcc08615c76d4ebe"
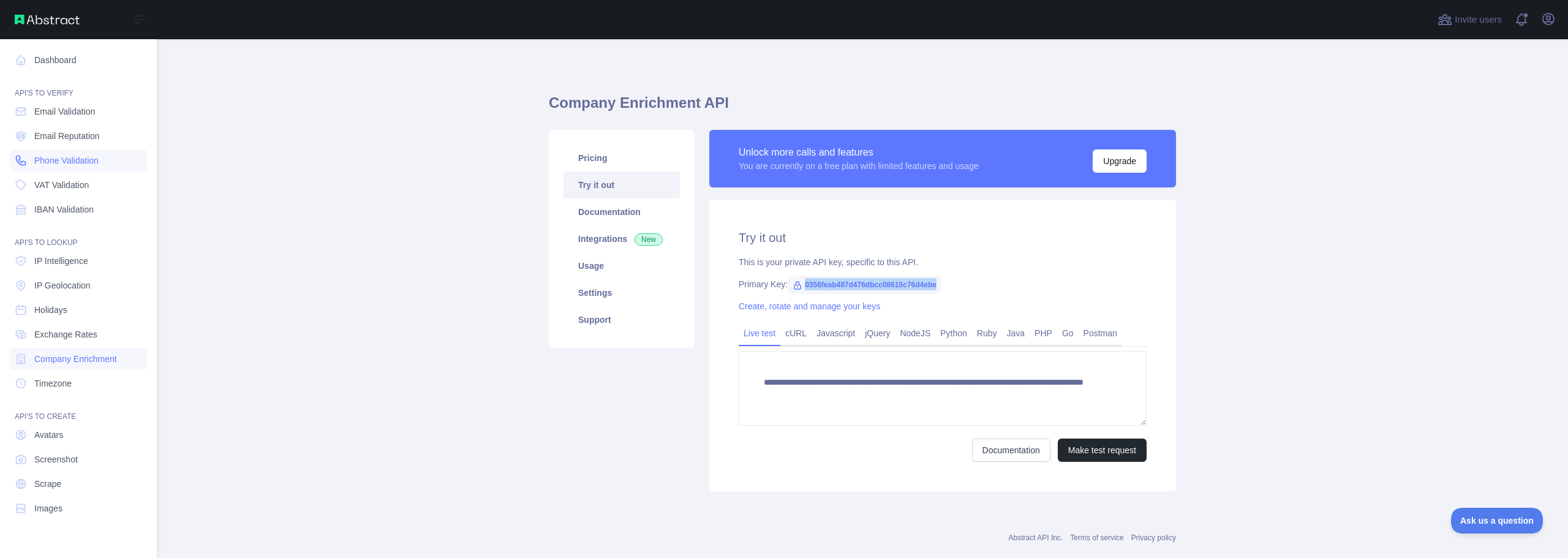
click at [72, 159] on span "Phone Validation" at bounding box center [67, 161] width 64 height 13
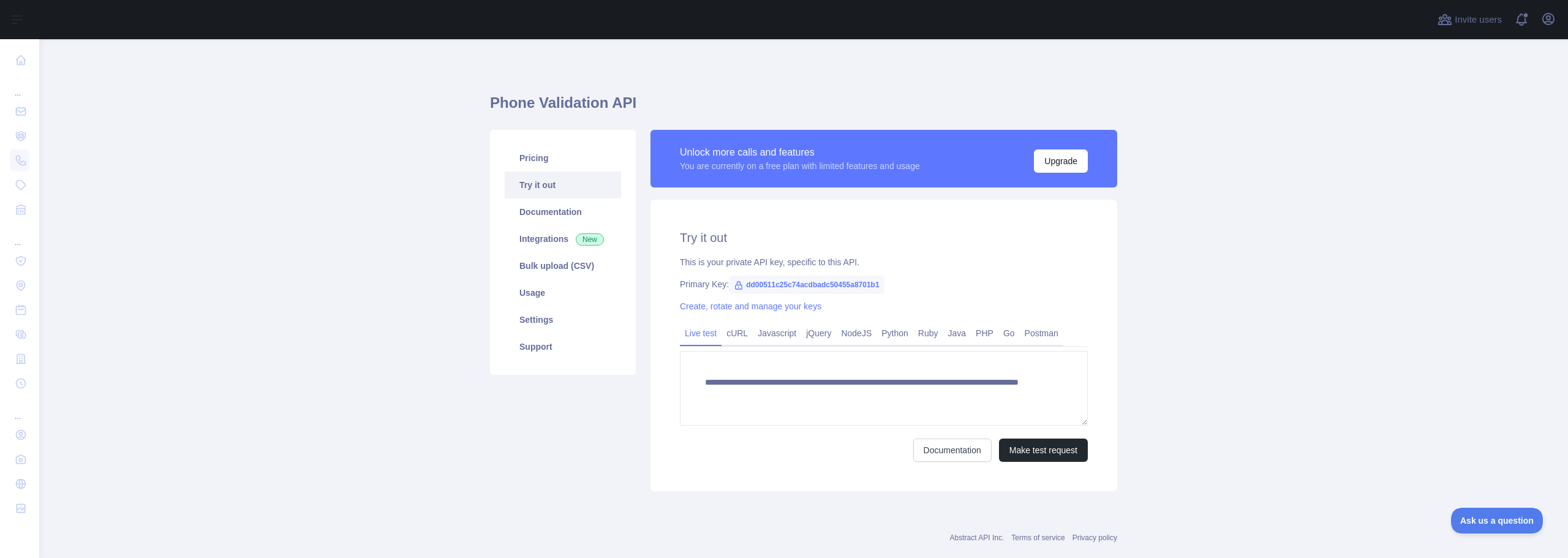
click at [772, 286] on span "dd00511c25c74acdbadc50455a8701b1" at bounding box center [807, 284] width 156 height 18
copy span "dd00511c25c74acdbadc50455a8701b1"
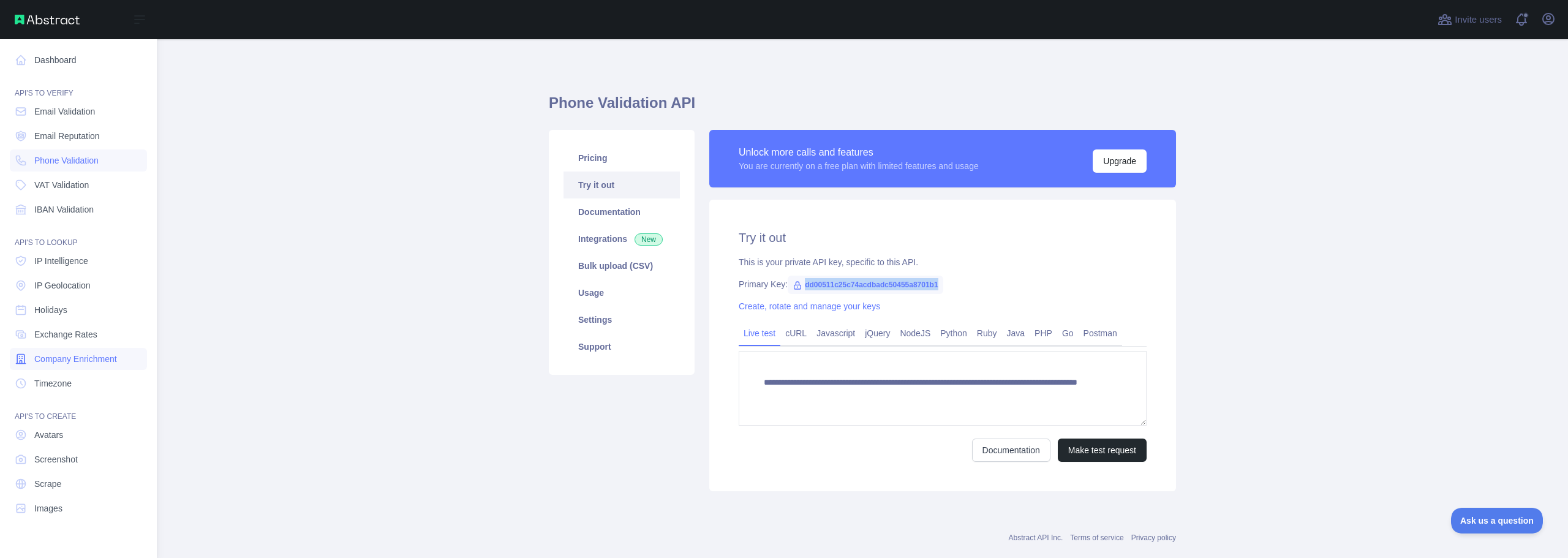
click at [57, 355] on span "Company Enrichment" at bounding box center [75, 360] width 83 height 13
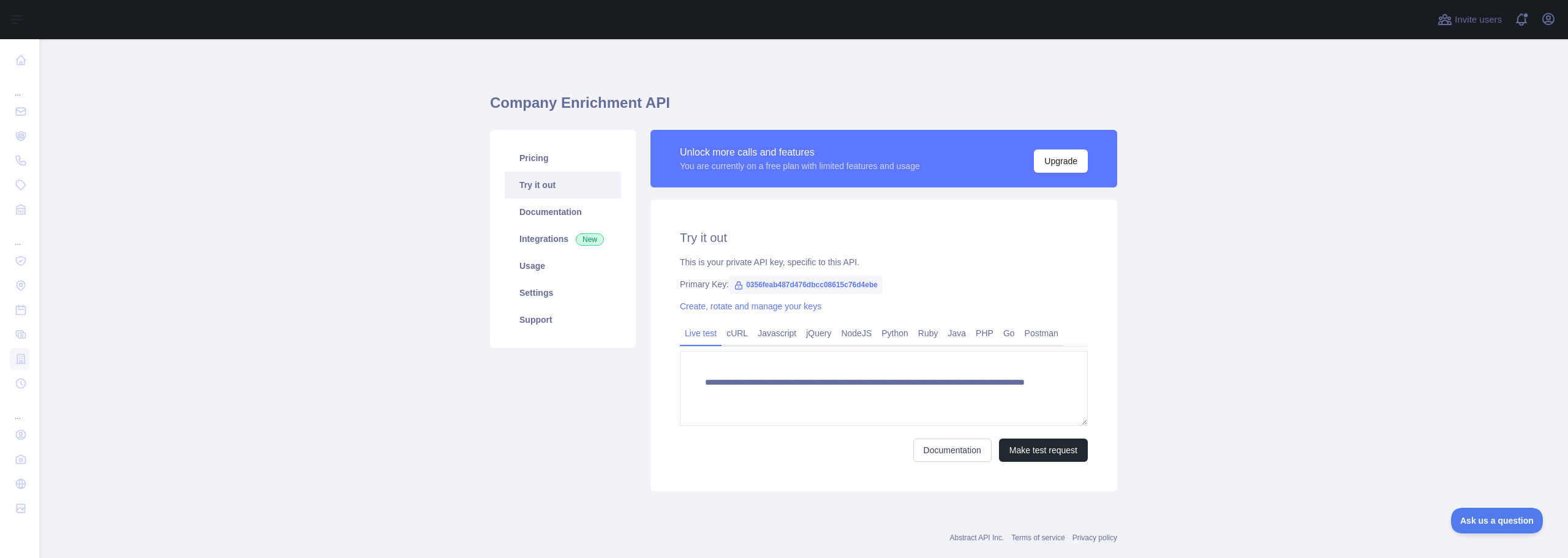
click at [747, 278] on span "0356feab487d476dbcc08615c76d4ebe" at bounding box center [805, 284] width 153 height 18
click at [763, 284] on span "0356feab487d476dbcc08615c76d4ebe" at bounding box center [805, 284] width 153 height 18
click at [763, 283] on span "0356feab487d476dbcc08615c76d4ebe" at bounding box center [805, 284] width 153 height 18
copy span "0356feab487d476dbcc08615c76d4ebe"
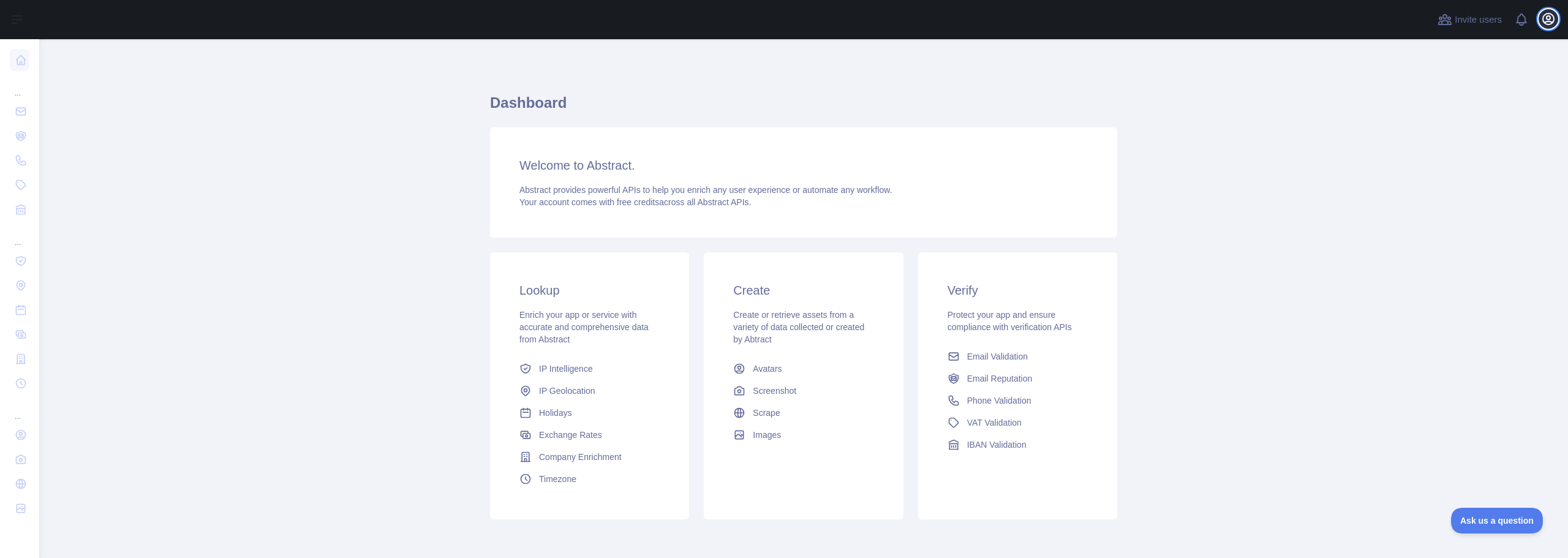
click at [1545, 12] on icon "button" at bounding box center [1548, 19] width 15 height 15
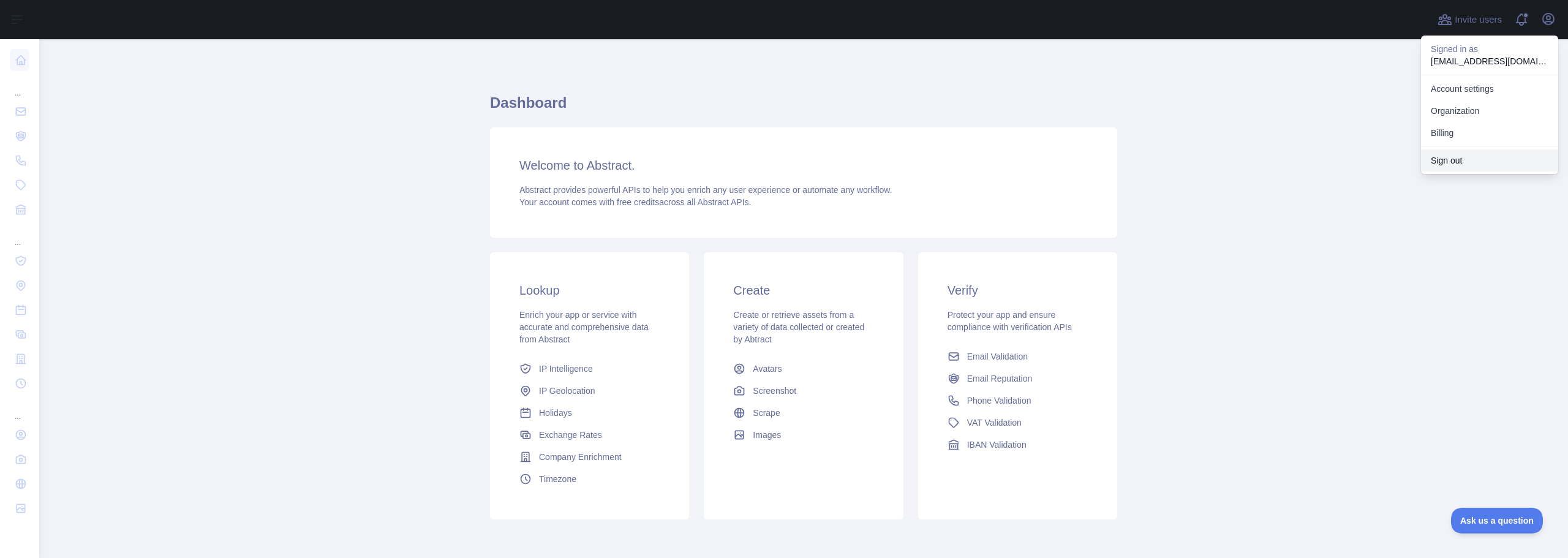
click at [1459, 162] on button "Sign out" at bounding box center [1489, 161] width 137 height 22
